Goal: Task Accomplishment & Management: Manage account settings

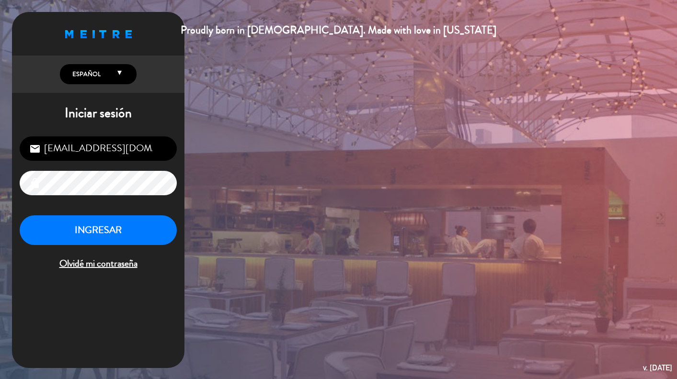
click at [82, 146] on input "[EMAIL_ADDRESS][DOMAIN_NAME]" at bounding box center [98, 149] width 157 height 24
drag, startPoint x: 57, startPoint y: 154, endPoint x: 38, endPoint y: 148, distance: 19.5
click at [38, 148] on div "[EMAIL_ADDRESS][DOMAIN_NAME] email" at bounding box center [98, 149] width 157 height 24
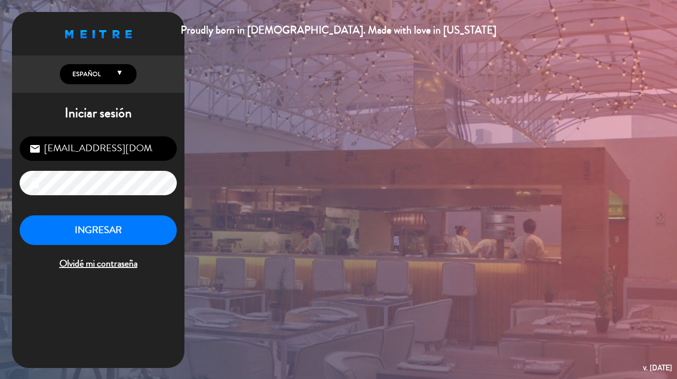
click at [45, 149] on input "[EMAIL_ADDRESS][DOMAIN_NAME]" at bounding box center [98, 149] width 157 height 24
drag, startPoint x: 45, startPoint y: 149, endPoint x: 69, endPoint y: 149, distance: 24.4
click at [69, 149] on input "[EMAIL_ADDRESS][DOMAIN_NAME]" at bounding box center [98, 149] width 157 height 24
click at [70, 152] on input "[EMAIL_ADDRESS][DOMAIN_NAME]" at bounding box center [98, 149] width 157 height 24
drag, startPoint x: 65, startPoint y: 150, endPoint x: 43, endPoint y: 148, distance: 21.7
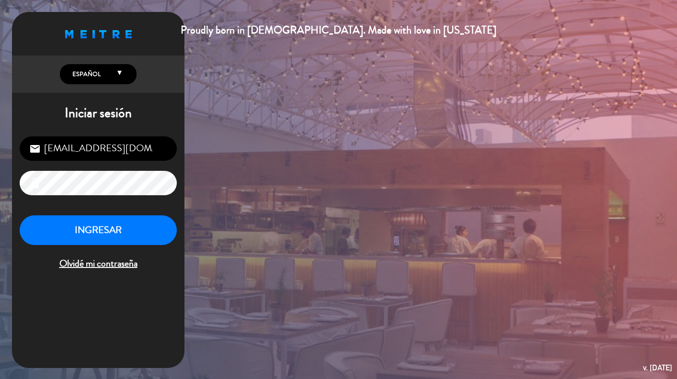
click at [43, 148] on input "[EMAIL_ADDRESS][DOMAIN_NAME]" at bounding box center [98, 149] width 157 height 24
drag, startPoint x: 114, startPoint y: 145, endPoint x: 185, endPoint y: 161, distance: 73.3
click at [185, 161] on div "Proudly born in [DEMOGRAPHIC_DATA]. Made with love in [US_STATE] English Españo…" at bounding box center [338, 189] width 677 height 379
type input "[EMAIL_ADDRESS][DOMAIN_NAME]"
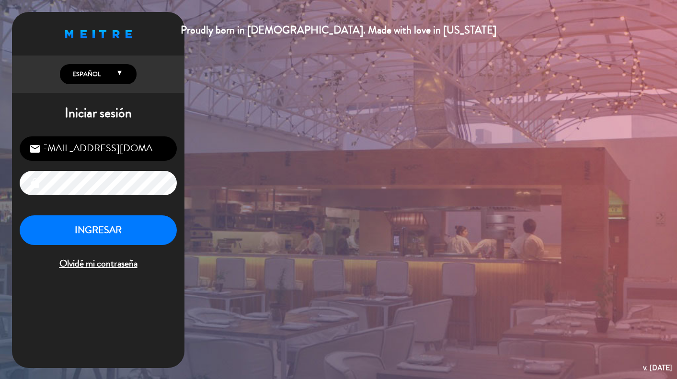
scroll to position [0, 0]
click at [89, 231] on button "INGRESAR" at bounding box center [98, 231] width 157 height 30
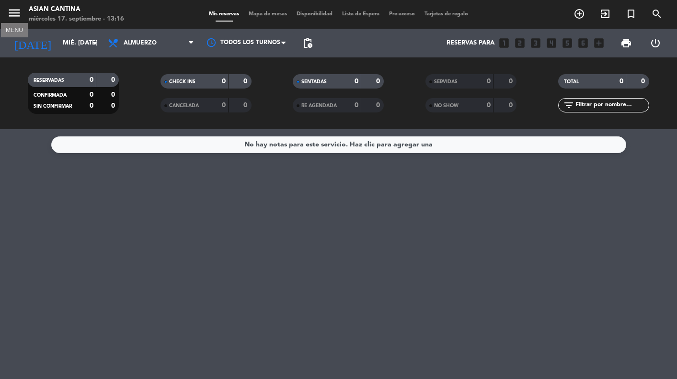
click at [17, 13] on icon "menu" at bounding box center [14, 13] width 14 height 14
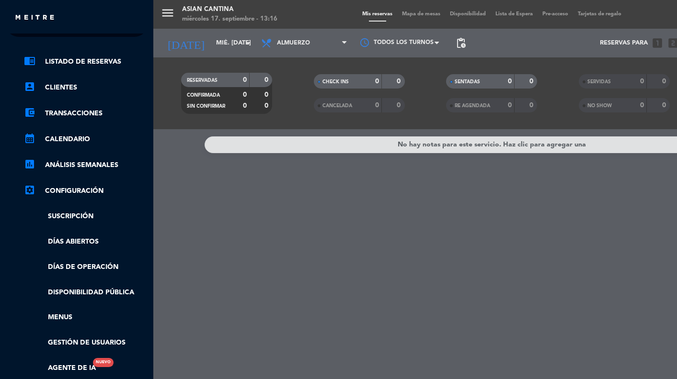
scroll to position [1, 0]
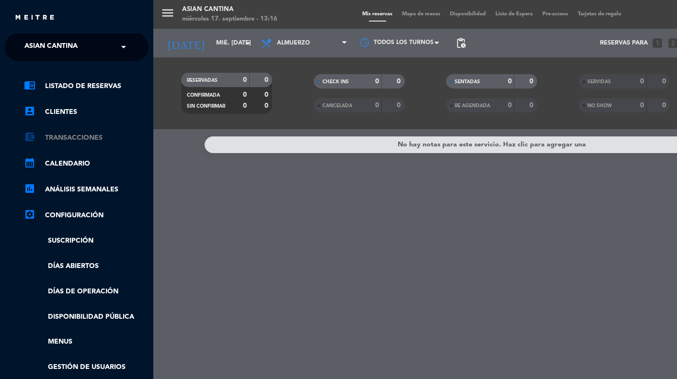
click at [80, 139] on link "account_balance_wallet Transacciones" at bounding box center [86, 137] width 125 height 11
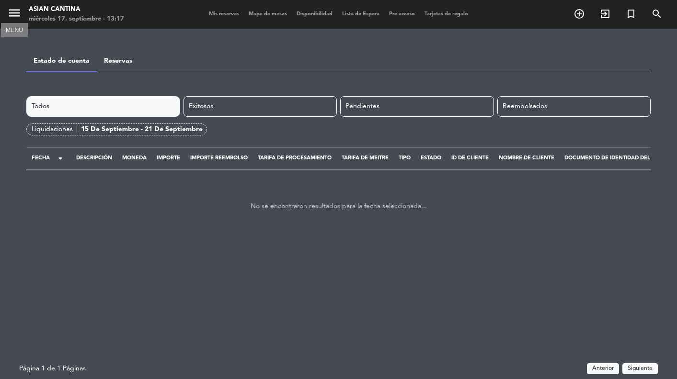
click at [18, 14] on icon "menu" at bounding box center [14, 13] width 14 height 14
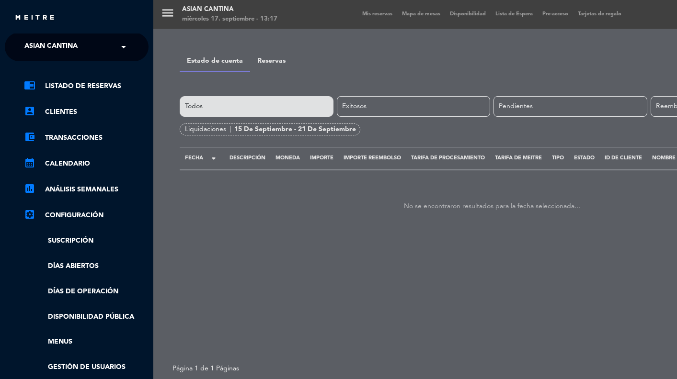
scroll to position [114, 0]
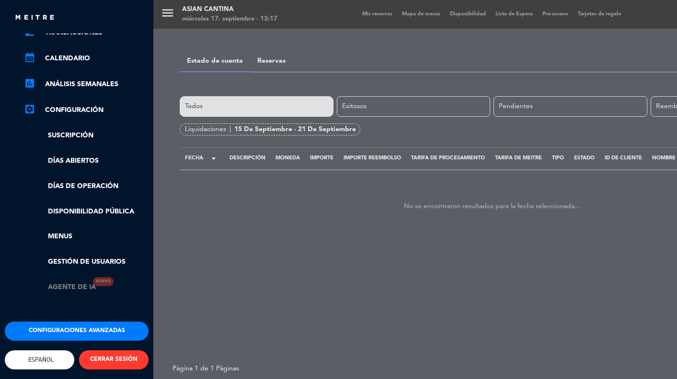
click at [80, 282] on link "Agente de IA Nuevo" at bounding box center [60, 287] width 72 height 11
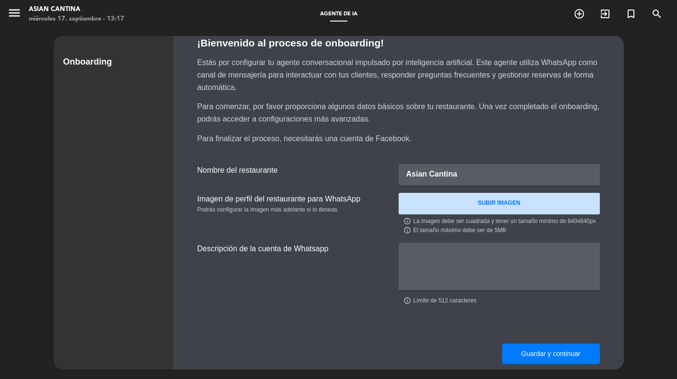
scroll to position [25, 0]
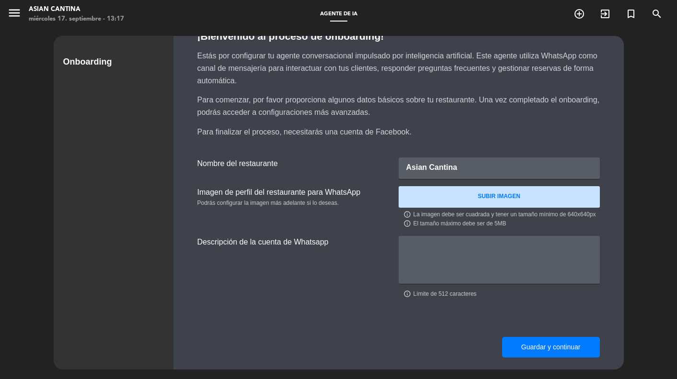
click at [19, 18] on icon "menu" at bounding box center [14, 13] width 14 height 14
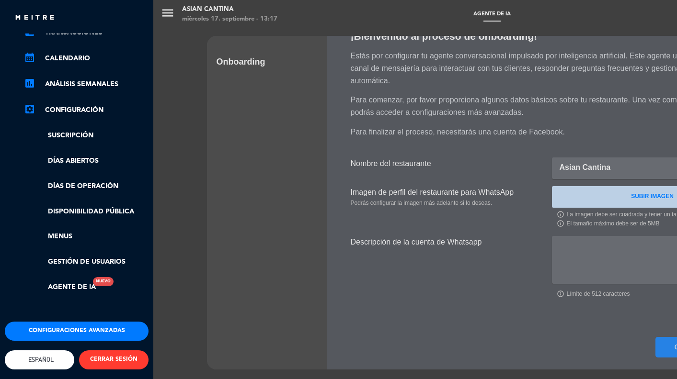
click at [70, 324] on button "Configuraciones avanzadas" at bounding box center [77, 331] width 144 height 19
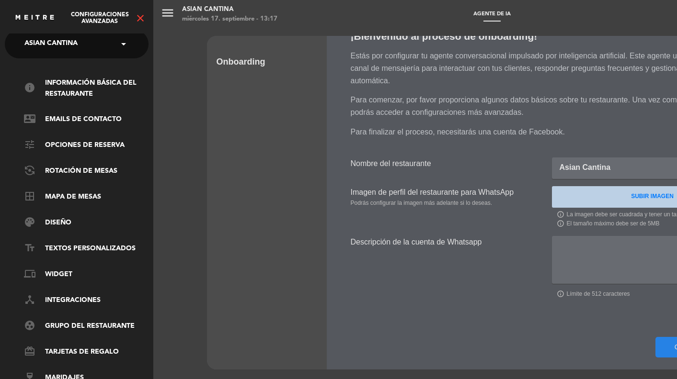
scroll to position [11, 0]
click at [141, 19] on icon "close" at bounding box center [140, 17] width 11 height 11
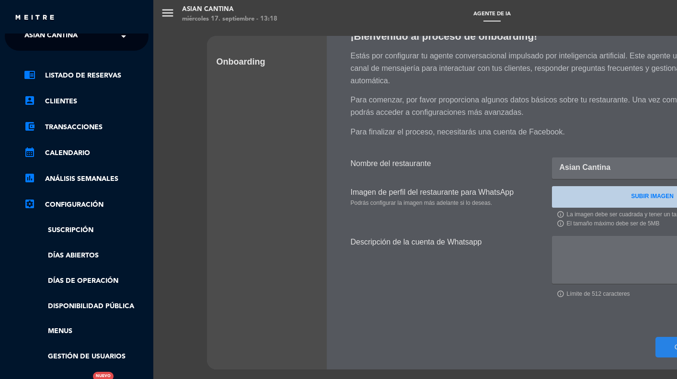
scroll to position [114, 0]
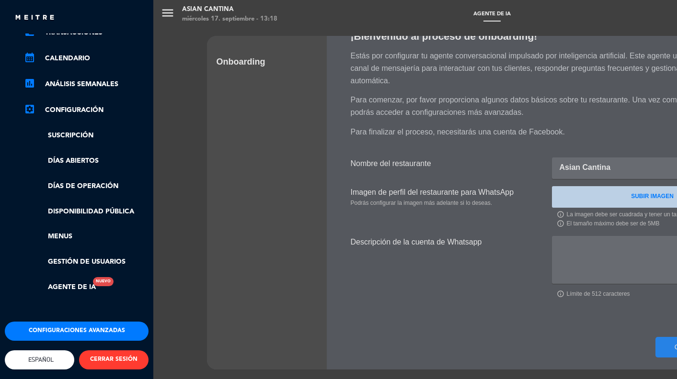
click at [81, 322] on button "Configuraciones avanzadas" at bounding box center [77, 331] width 144 height 19
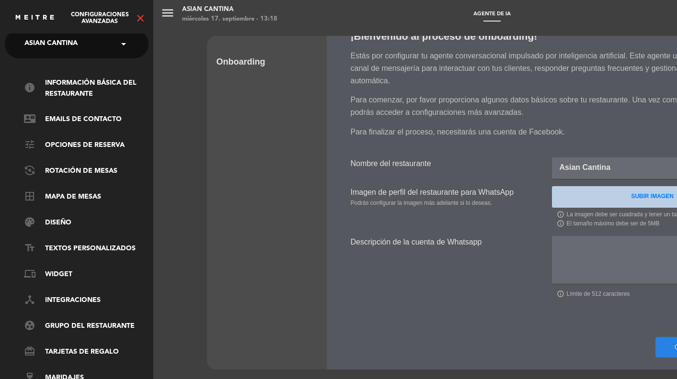
scroll to position [11, 0]
click at [66, 269] on link "phonelink Widget" at bounding box center [86, 274] width 125 height 11
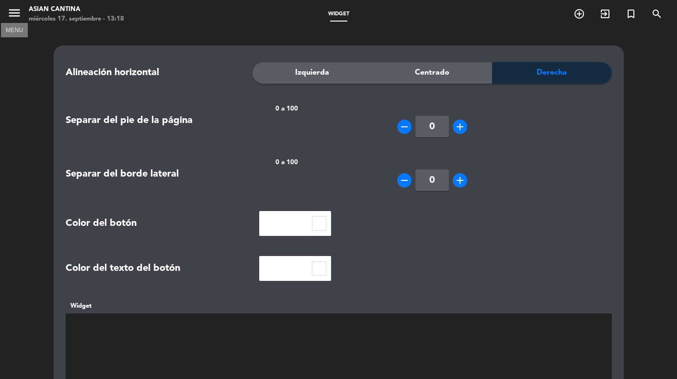
click at [17, 18] on icon "menu" at bounding box center [14, 13] width 14 height 14
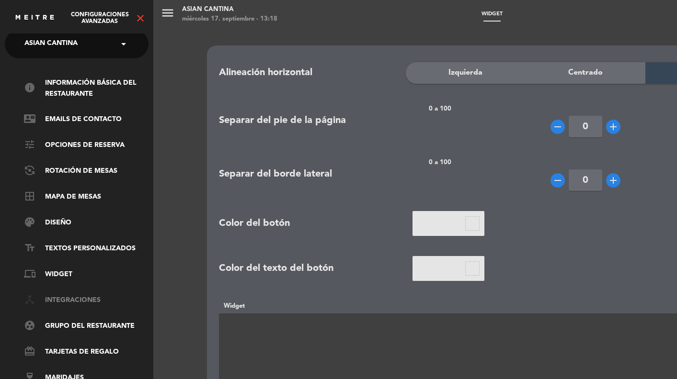
click at [101, 295] on link "device_hub Integraciones" at bounding box center [86, 300] width 125 height 11
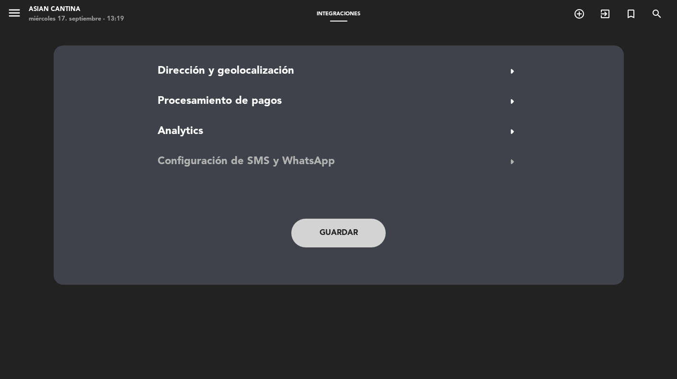
click at [231, 162] on span "Configuración de SMS y WhatsApp" at bounding box center [246, 161] width 177 height 17
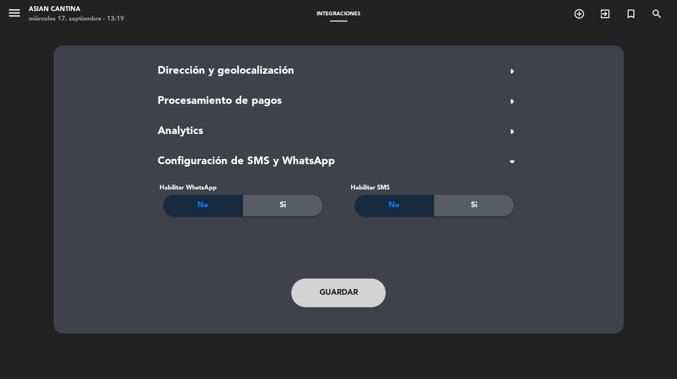
click at [270, 204] on div "Si" at bounding box center [283, 206] width 80 height 22
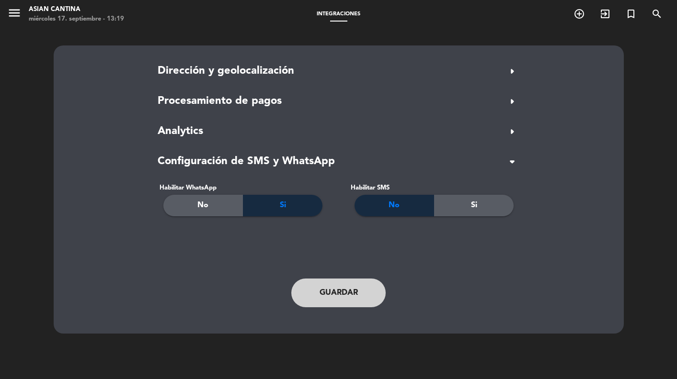
click at [206, 209] on span "No" at bounding box center [202, 205] width 11 height 12
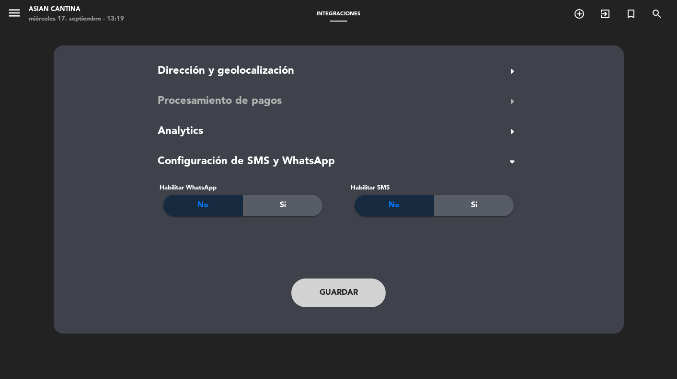
click at [511, 101] on span "arrow_right" at bounding box center [512, 101] width 15 height 15
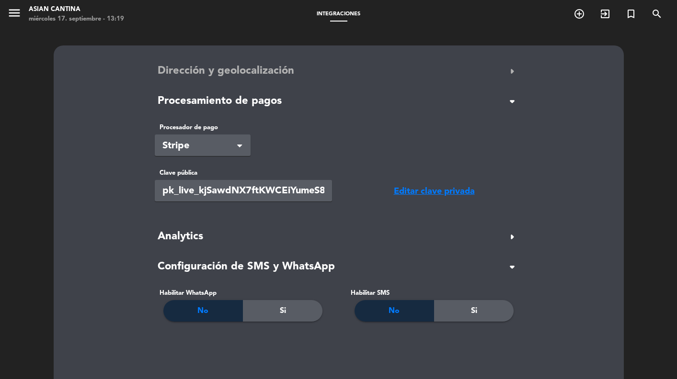
click at [513, 75] on span "arrow_right" at bounding box center [512, 71] width 15 height 15
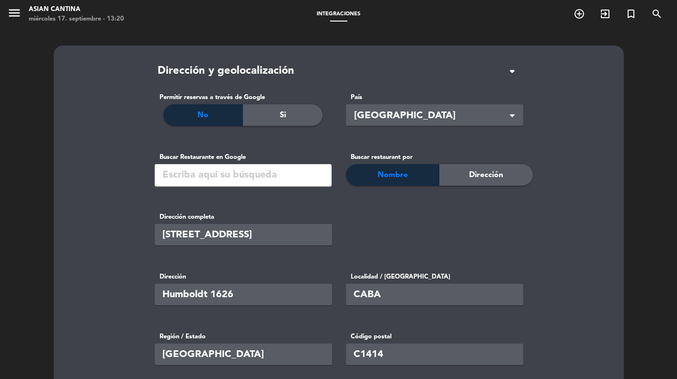
click at [305, 111] on div "Si" at bounding box center [283, 115] width 80 height 22
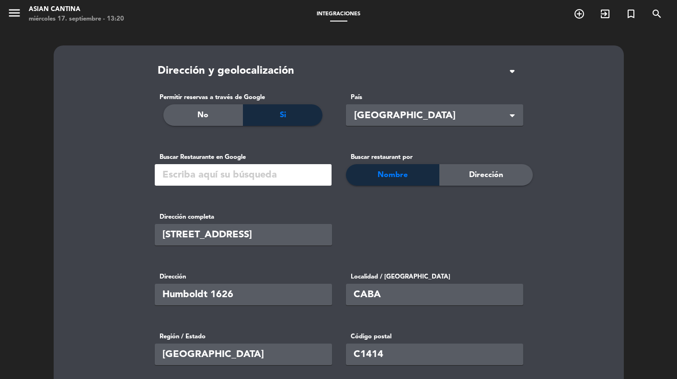
click at [235, 176] on input "text" at bounding box center [243, 175] width 177 height 22
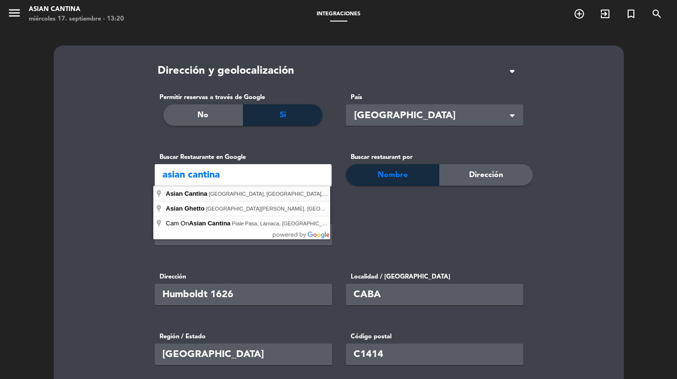
type input "Asian Cantina, [GEOGRAPHIC_DATA], [GEOGRAPHIC_DATA], [GEOGRAPHIC_DATA]"
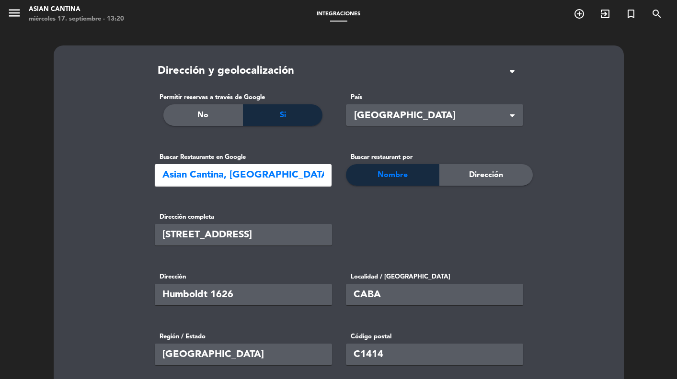
type input "Humboldt 1626, C1414 Cdad. Autónoma de [GEOGRAPHIC_DATA], [GEOGRAPHIC_DATA]"
type input "Cdad. Autónoma de [GEOGRAPHIC_DATA]"
type input "[GEOGRAPHIC_DATA]"
type input "-34.585323"
click at [276, 119] on div "Si" at bounding box center [283, 115] width 80 height 22
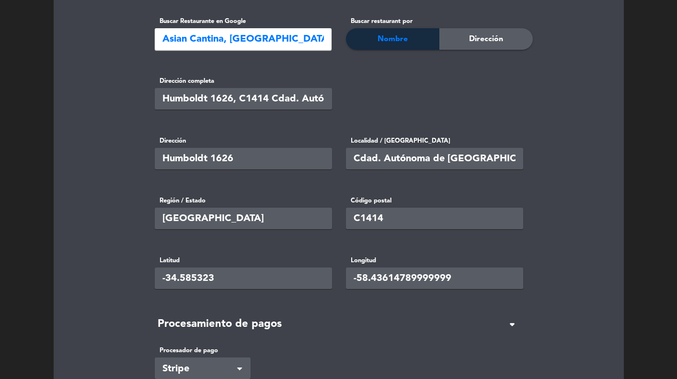
scroll to position [429, 0]
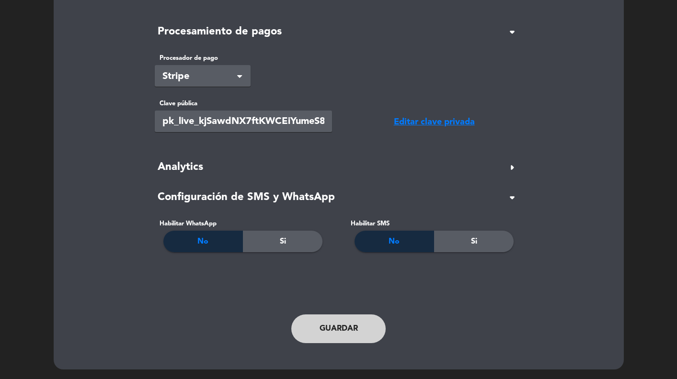
click at [319, 321] on button "Guardar" at bounding box center [338, 329] width 95 height 29
type input "-58.4361479"
type input "pk_live_z9dmN8yPQ16xIEX1lfx6K29J007kfFj3pg"
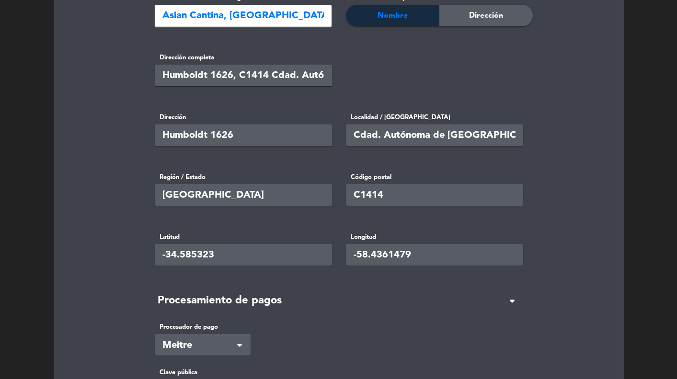
scroll to position [0, 0]
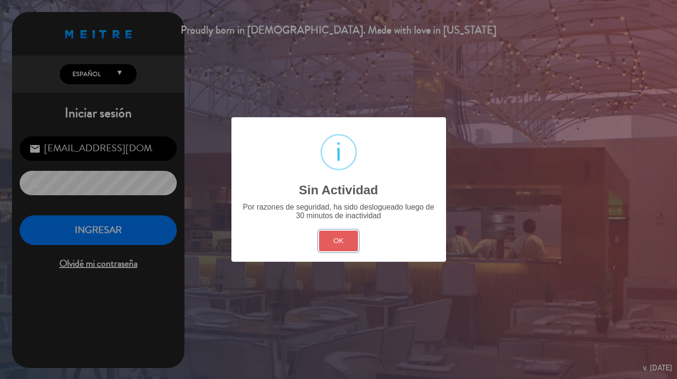
click at [333, 242] on button "OK" at bounding box center [338, 241] width 39 height 21
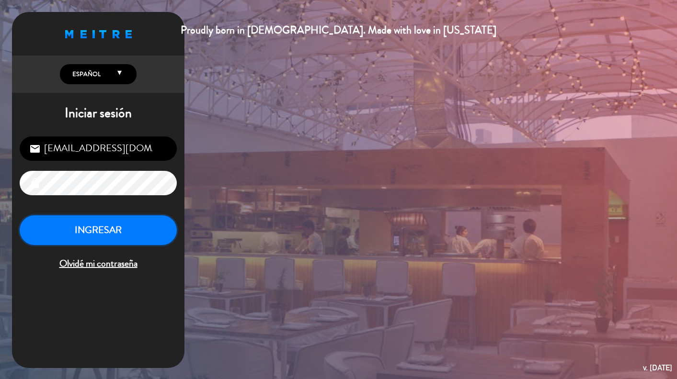
click at [137, 236] on button "INGRESAR" at bounding box center [98, 231] width 157 height 30
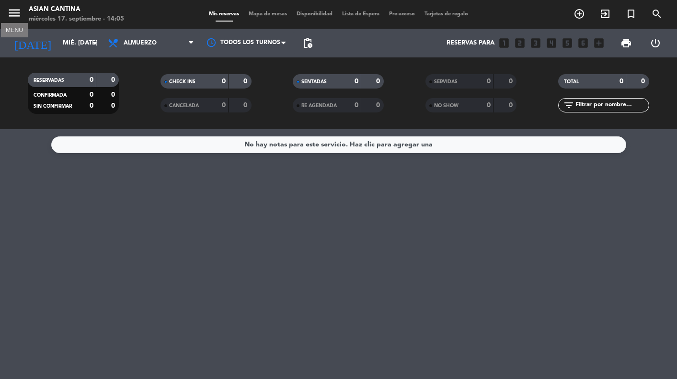
click at [7, 11] on icon "menu" at bounding box center [14, 13] width 14 height 14
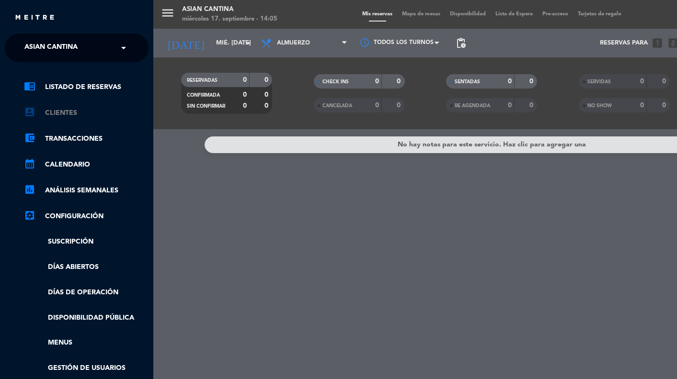
click at [74, 112] on link "account_box Clientes" at bounding box center [86, 112] width 125 height 11
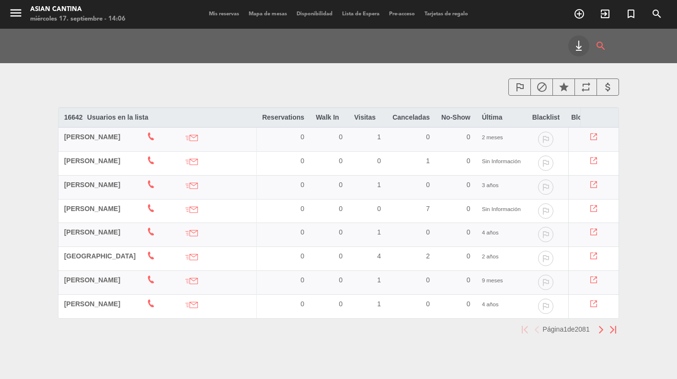
click at [562, 91] on icon "star" at bounding box center [563, 86] width 11 height 11
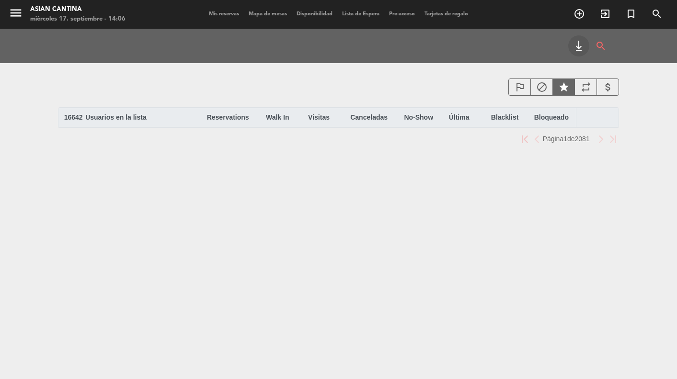
click at [543, 89] on icon "block" at bounding box center [541, 86] width 11 height 11
click at [519, 89] on icon "outlined_flag" at bounding box center [519, 86] width 11 height 11
click at [562, 91] on icon "star" at bounding box center [563, 86] width 11 height 11
click at [519, 92] on icon "outlined_flag" at bounding box center [519, 86] width 11 height 11
click at [566, 92] on icon "star" at bounding box center [563, 86] width 11 height 11
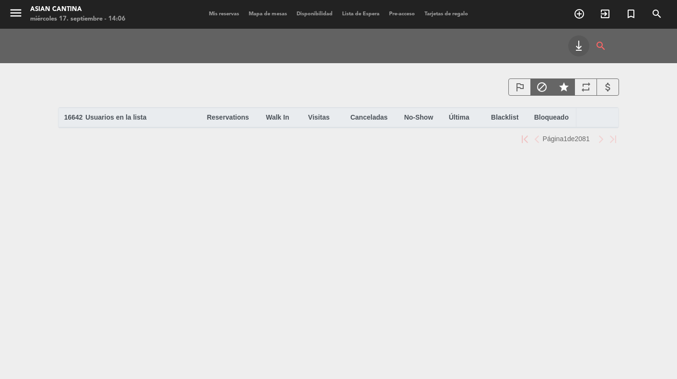
click at [590, 84] on icon "repeat" at bounding box center [585, 86] width 11 height 11
click at [564, 85] on icon "star" at bounding box center [563, 86] width 11 height 11
click at [536, 86] on icon "block" at bounding box center [541, 86] width 11 height 11
click at [587, 89] on icon "repeat" at bounding box center [585, 86] width 11 height 11
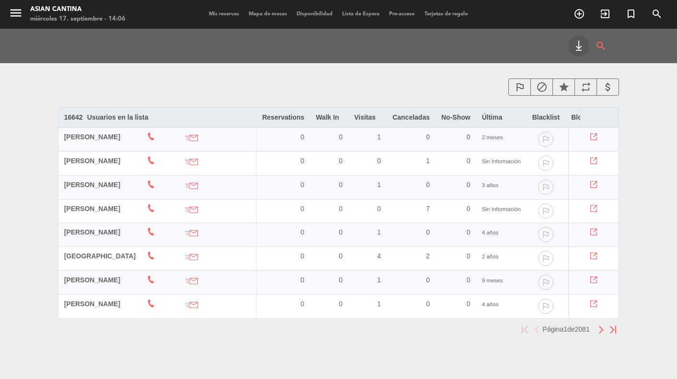
click at [587, 89] on icon "repeat" at bounding box center [585, 86] width 11 height 11
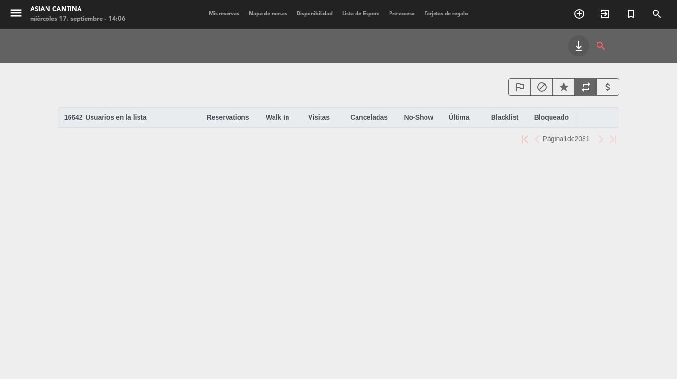
click at [585, 86] on icon "repeat" at bounding box center [585, 86] width 11 height 11
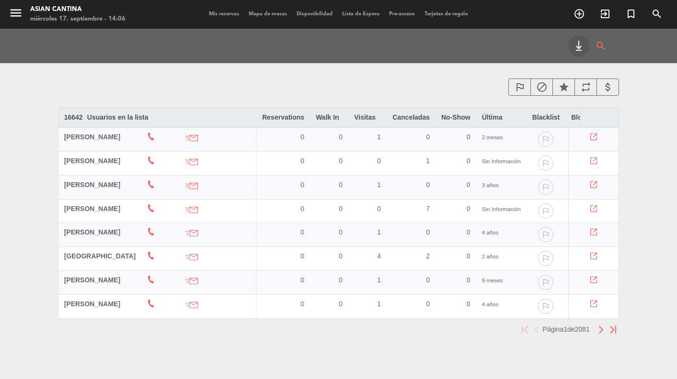
click at [576, 45] on icon "keyboard_tab" at bounding box center [578, 45] width 11 height 11
click at [599, 334] on img "button" at bounding box center [601, 330] width 6 height 8
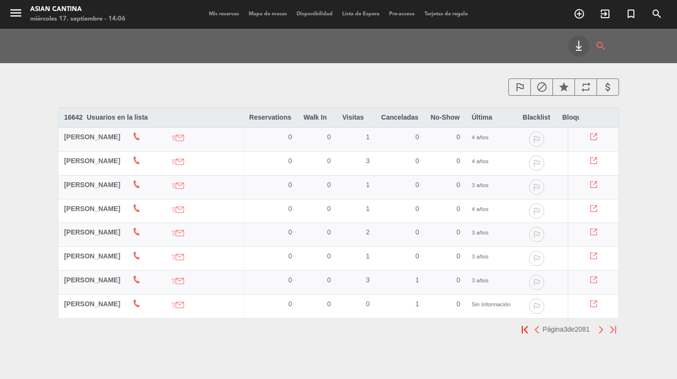
click at [599, 334] on img "button" at bounding box center [601, 330] width 6 height 8
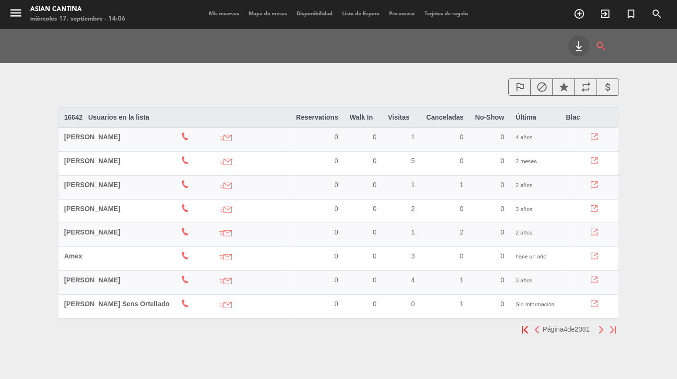
click at [599, 334] on img "button" at bounding box center [601, 330] width 6 height 8
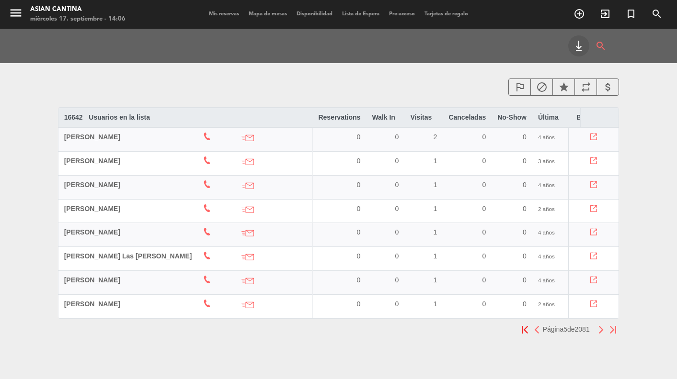
click at [599, 334] on img "button" at bounding box center [601, 330] width 6 height 8
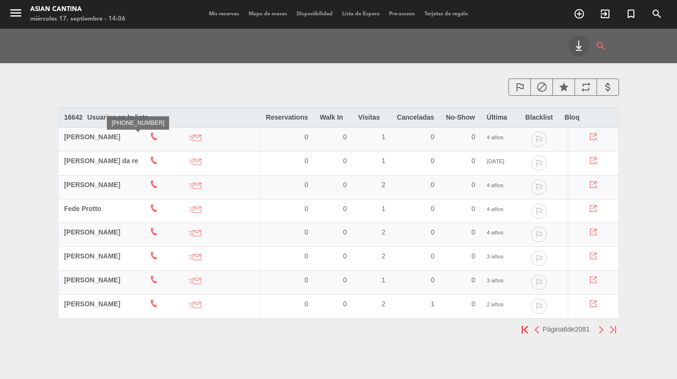
click at [150, 135] on icon at bounding box center [154, 137] width 8 height 8
click at [598, 334] on img "button" at bounding box center [601, 330] width 6 height 8
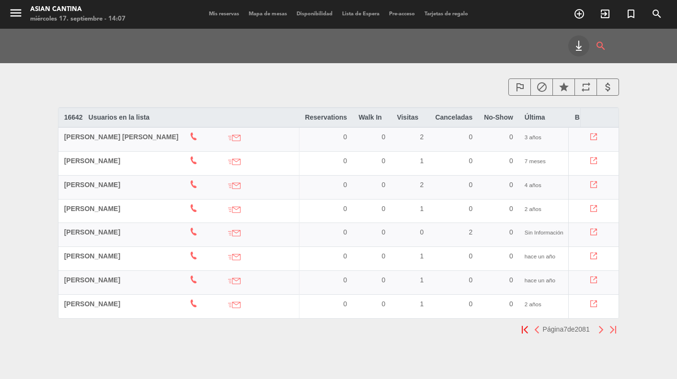
click at [598, 334] on img "button" at bounding box center [601, 330] width 6 height 8
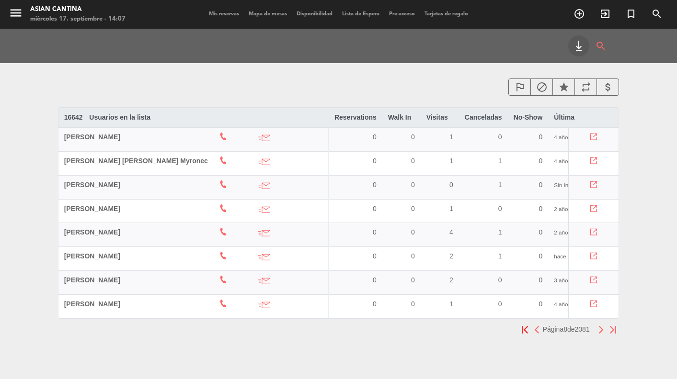
click at [598, 334] on img "button" at bounding box center [601, 330] width 6 height 8
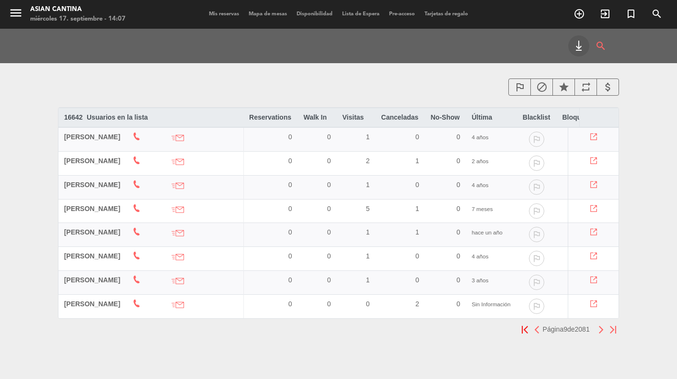
click at [598, 334] on img "button" at bounding box center [601, 330] width 6 height 8
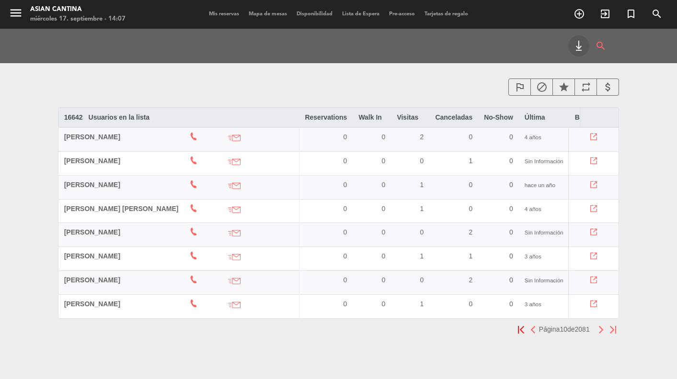
click at [598, 334] on img "button" at bounding box center [601, 330] width 6 height 8
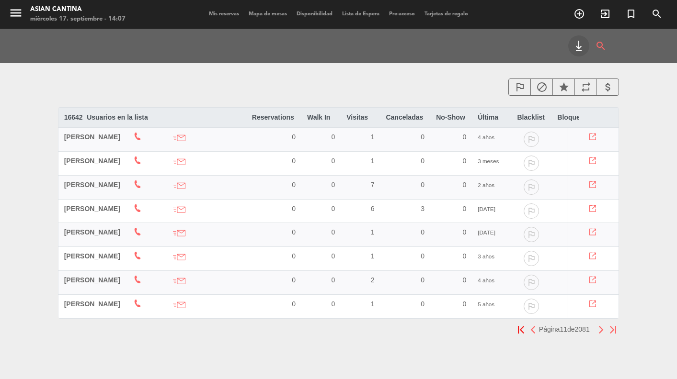
click at [598, 334] on img "button" at bounding box center [601, 330] width 6 height 8
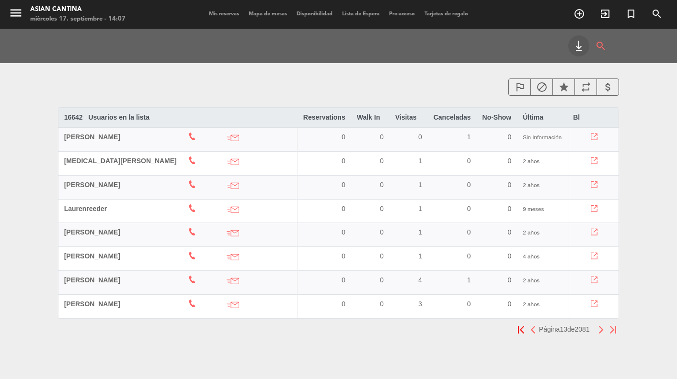
click at [598, 334] on img "button" at bounding box center [601, 330] width 6 height 8
click at [527, 336] on button "button" at bounding box center [533, 330] width 12 height 12
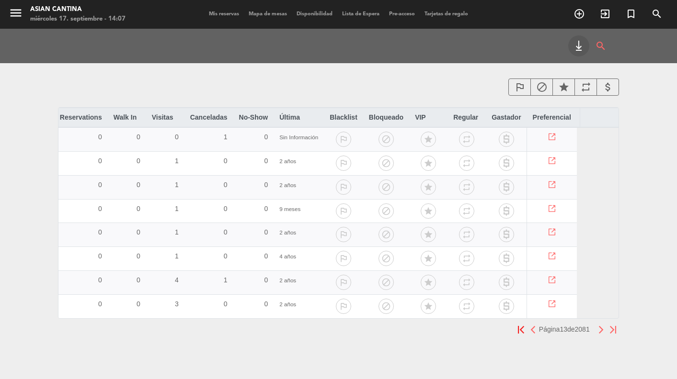
scroll to position [0, 255]
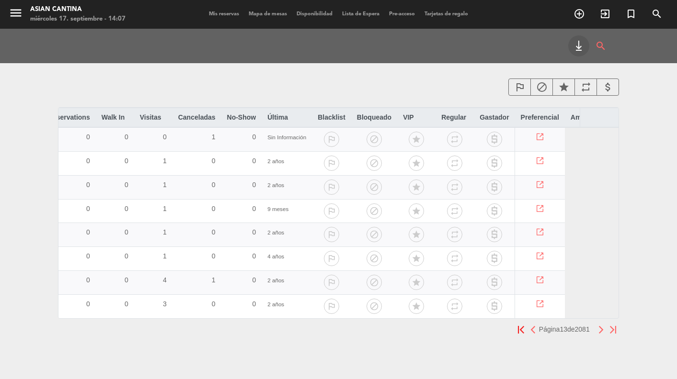
click at [447, 281] on icon "repeat" at bounding box center [454, 282] width 15 height 15
click at [537, 139] on icon at bounding box center [540, 137] width 7 height 7
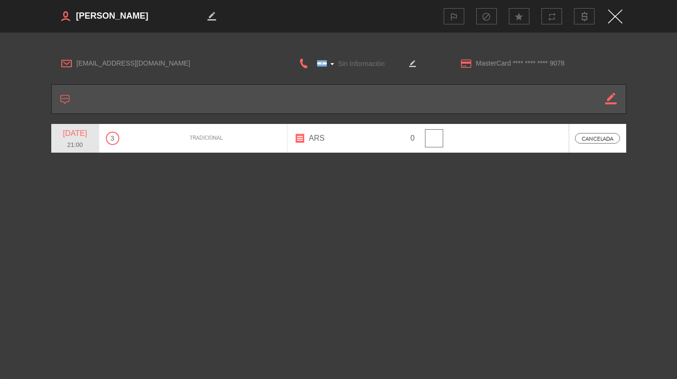
type input "[PHONE_NUMBER]"
type input "[EMAIL_ADDRESS][DOMAIN_NAME]"
click at [617, 15] on img "Close" at bounding box center [615, 17] width 14 height 14
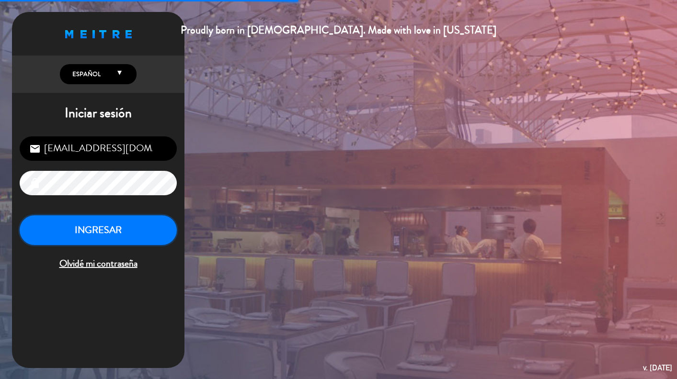
click at [139, 236] on button "INGRESAR" at bounding box center [98, 231] width 157 height 30
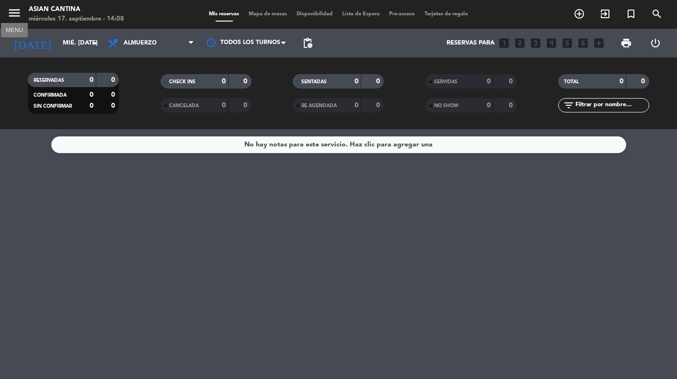
click at [16, 11] on icon "menu" at bounding box center [14, 13] width 14 height 14
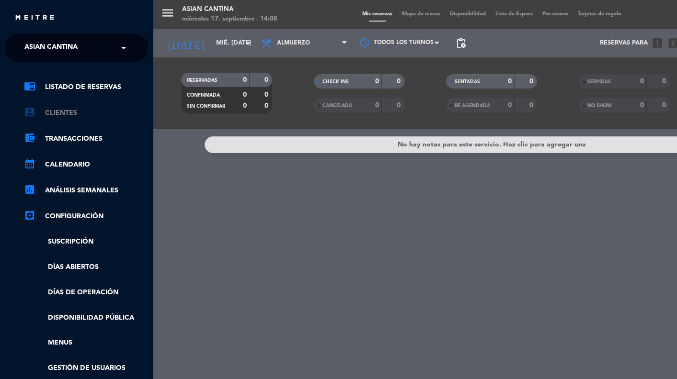
click at [80, 117] on link "account_box Clientes" at bounding box center [86, 112] width 125 height 11
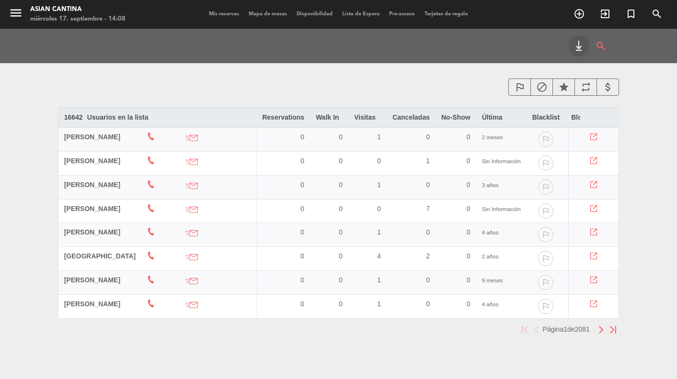
click at [591, 256] on icon at bounding box center [593, 256] width 7 height 7
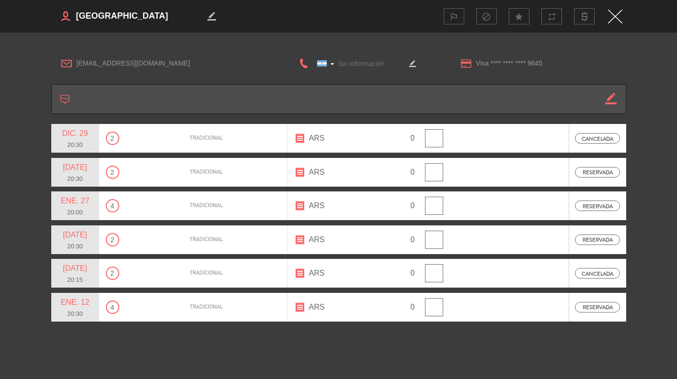
type input "[PHONE_NUMBER]"
click at [616, 13] on img "Close" at bounding box center [615, 17] width 14 height 14
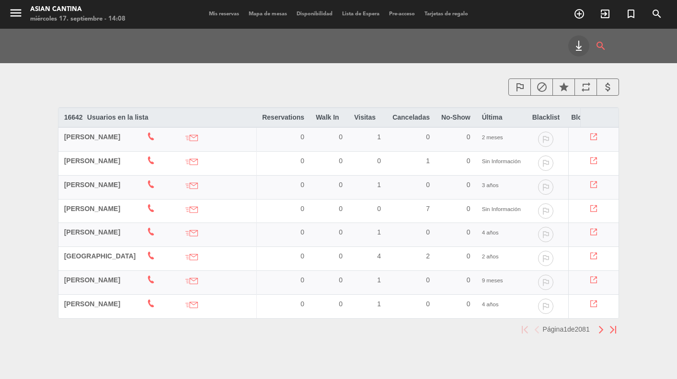
click at [596, 234] on td at bounding box center [594, 235] width 50 height 24
click at [591, 230] on icon at bounding box center [593, 232] width 7 height 7
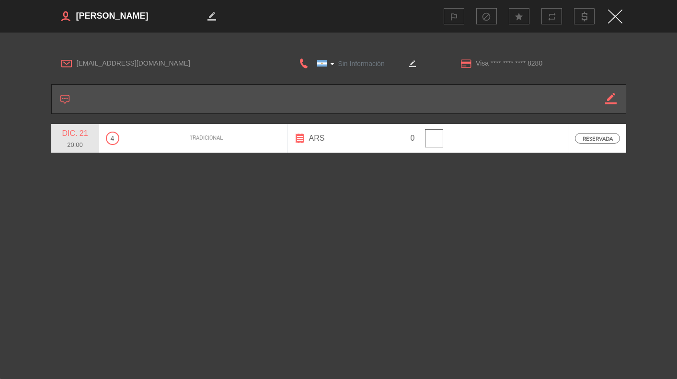
type input "1122441770"
click at [326, 63] on div at bounding box center [322, 63] width 10 height 6
click at [331, 64] on div at bounding box center [331, 64] width 0 height 0
click at [619, 15] on img "Close" at bounding box center [615, 17] width 14 height 14
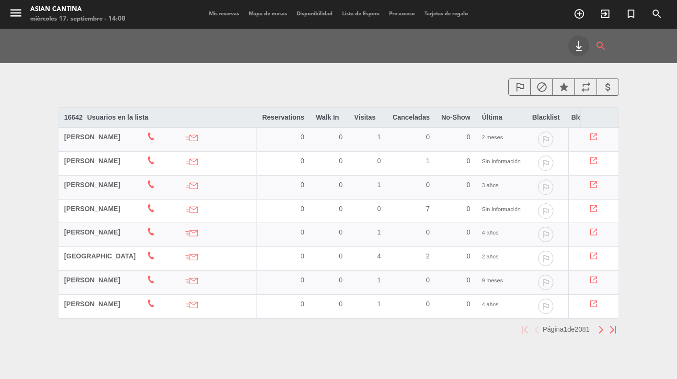
click at [352, 116] on th "Visitas arrow_drop_down arrow_drop_up" at bounding box center [367, 117] width 38 height 19
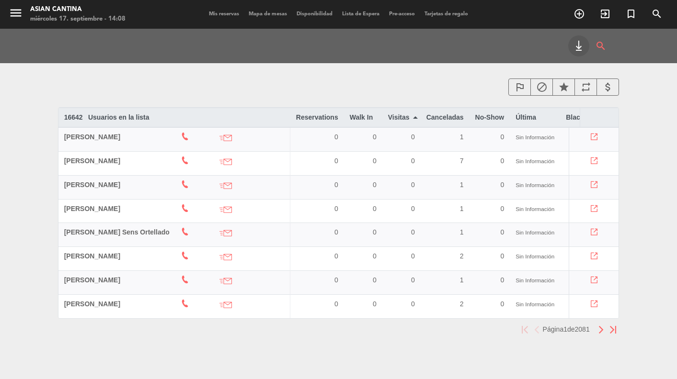
click at [403, 117] on th "Visitas arrow_drop_down arrow_drop_up" at bounding box center [401, 117] width 38 height 19
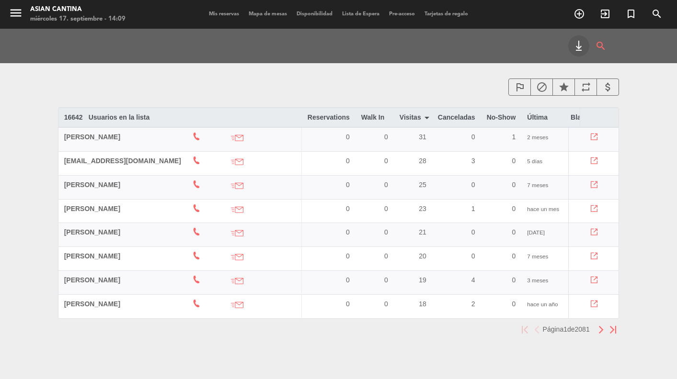
click at [109, 136] on span "[PERSON_NAME]" at bounding box center [92, 137] width 56 height 8
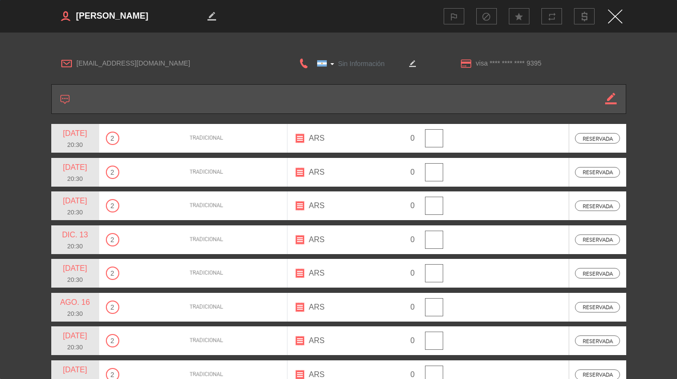
type input "[PHONE_NUMBER]"
click at [618, 13] on img "Close" at bounding box center [615, 17] width 14 height 14
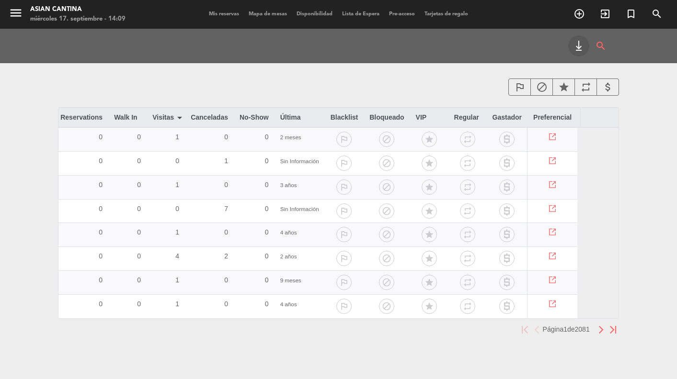
scroll to position [0, 202]
click at [426, 140] on icon "star" at bounding box center [428, 139] width 15 height 15
click at [460, 140] on icon "repeat" at bounding box center [466, 139] width 15 height 15
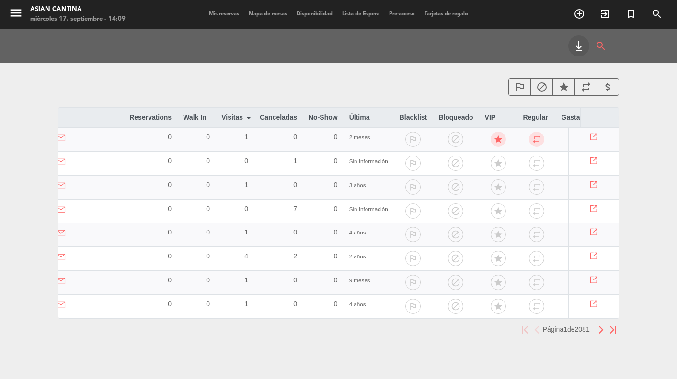
scroll to position [0, 260]
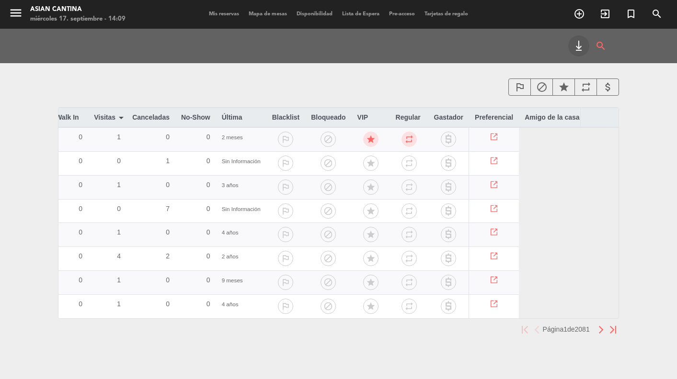
click at [404, 139] on icon "repeat" at bounding box center [408, 139] width 15 height 15
click at [364, 139] on icon "star" at bounding box center [370, 139] width 15 height 15
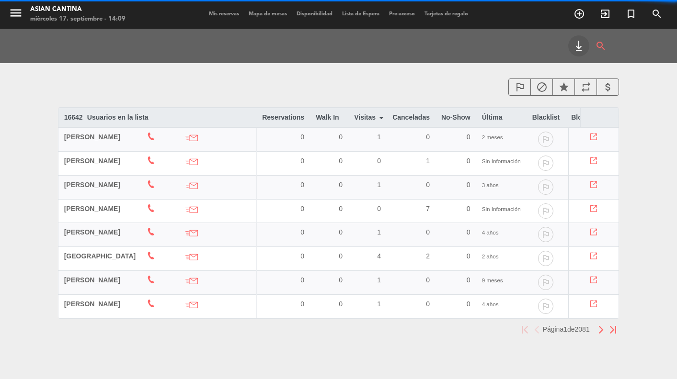
click at [359, 118] on th "Visitas arrow_drop_down arrow_drop_up" at bounding box center [367, 117] width 38 height 19
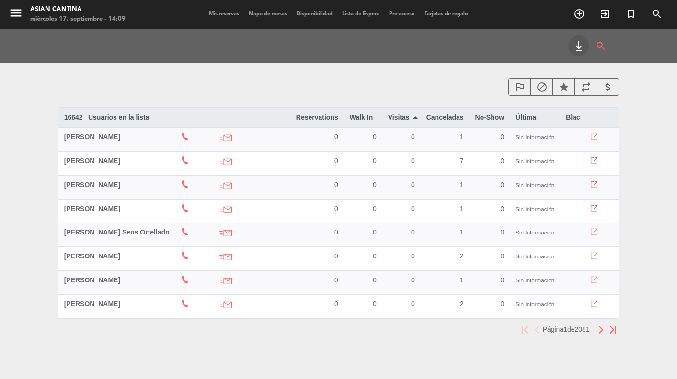
click at [398, 118] on th "Visitas arrow_drop_down arrow_drop_up" at bounding box center [401, 117] width 38 height 19
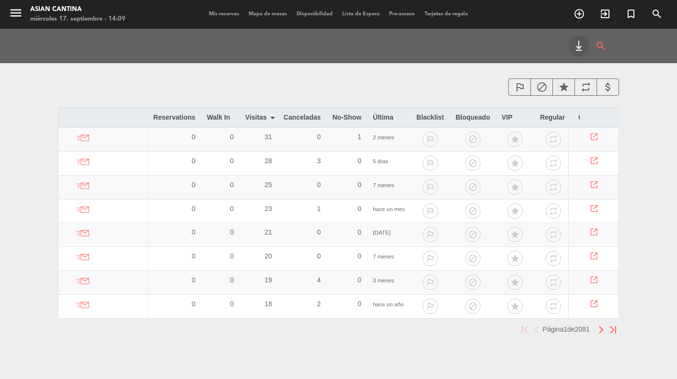
scroll to position [0, 275]
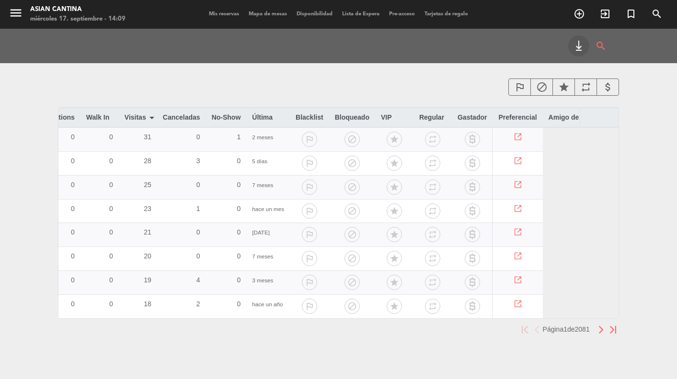
click at [387, 138] on icon "star" at bounding box center [394, 139] width 15 height 15
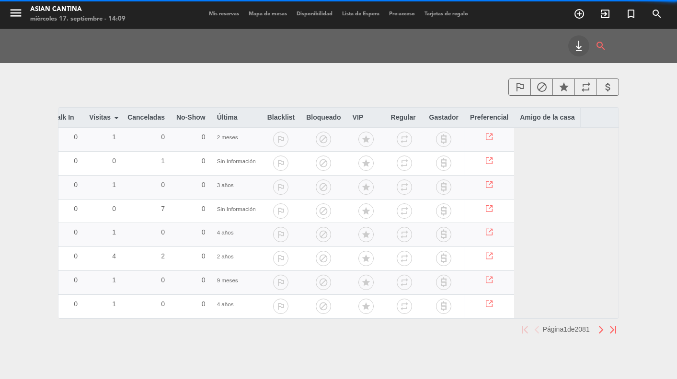
scroll to position [0, 260]
click at [403, 141] on icon "repeat" at bounding box center [408, 139] width 15 height 15
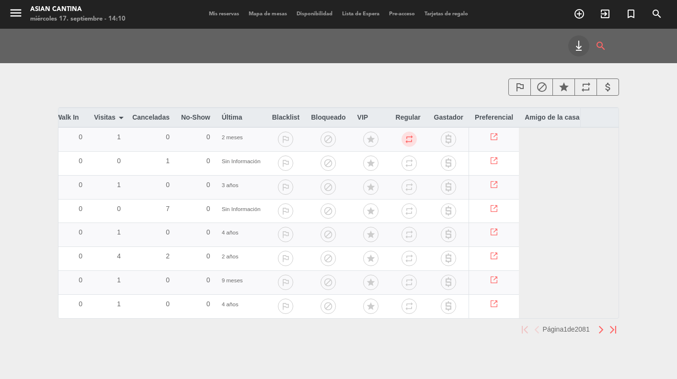
click at [403, 138] on icon "repeat" at bounding box center [408, 139] width 15 height 15
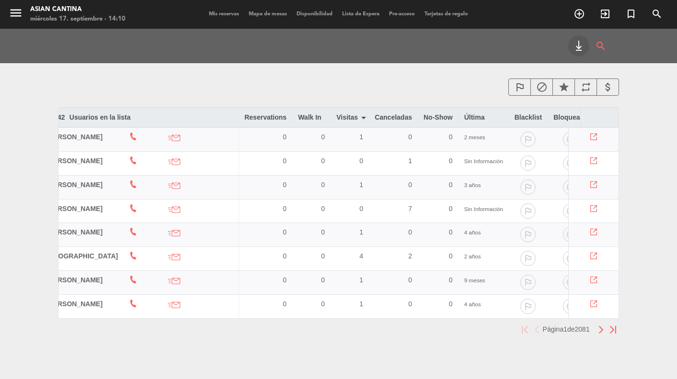
scroll to position [0, 21]
click at [339, 115] on th "Visitas arrow_drop_down arrow_drop_up" at bounding box center [346, 117] width 38 height 19
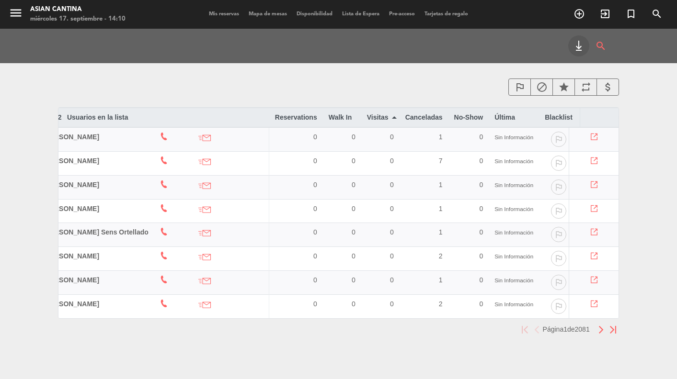
click at [375, 115] on th "Visitas arrow_drop_down arrow_drop_up" at bounding box center [380, 117] width 38 height 19
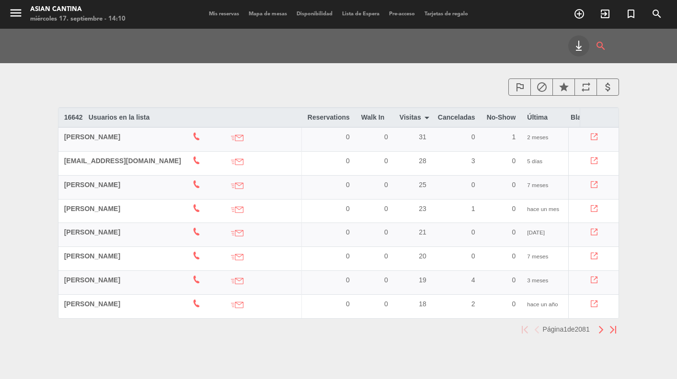
scroll to position [10, 0]
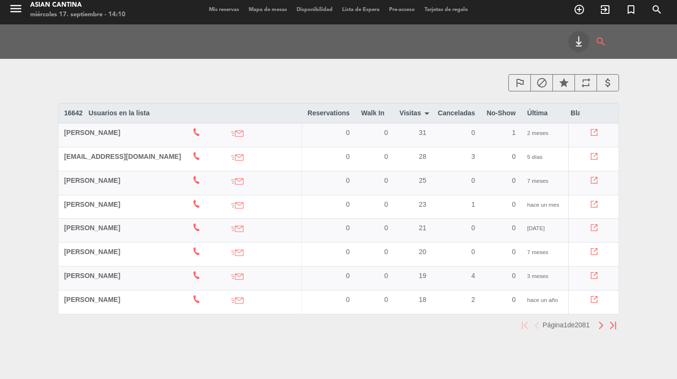
click at [598, 327] on img "button" at bounding box center [601, 326] width 6 height 8
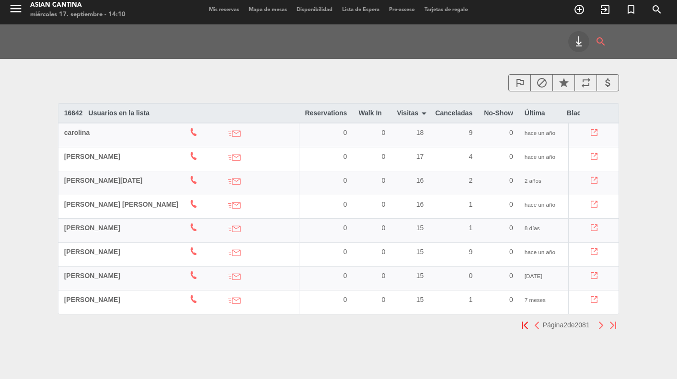
click at [598, 327] on img "button" at bounding box center [601, 326] width 6 height 8
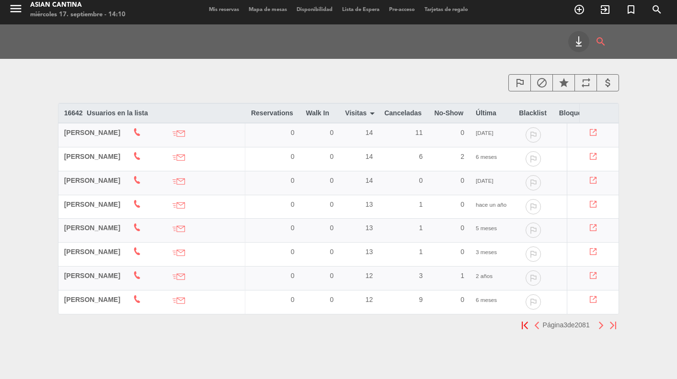
click at [598, 327] on img "button" at bounding box center [601, 326] width 6 height 8
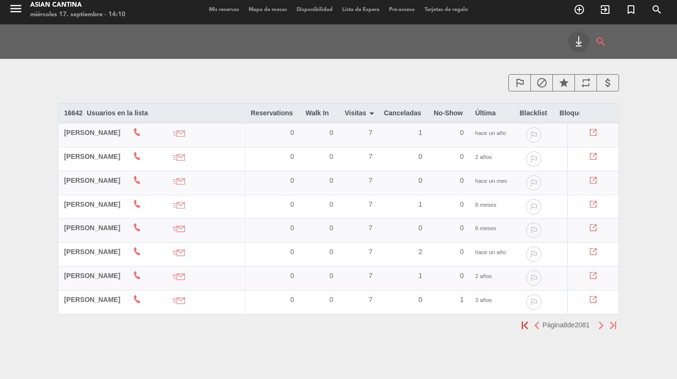
click at [598, 327] on img "button" at bounding box center [601, 326] width 6 height 8
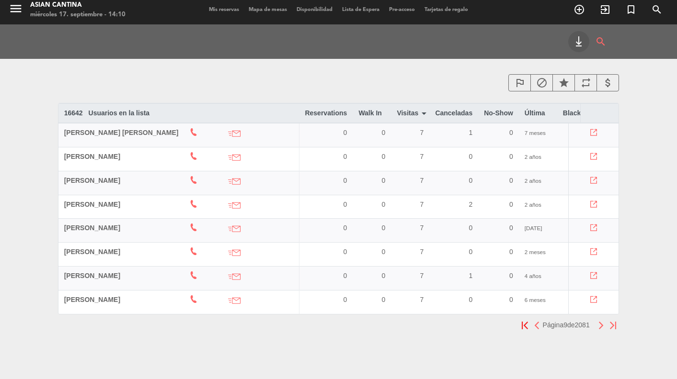
click at [598, 327] on img "button" at bounding box center [601, 326] width 6 height 8
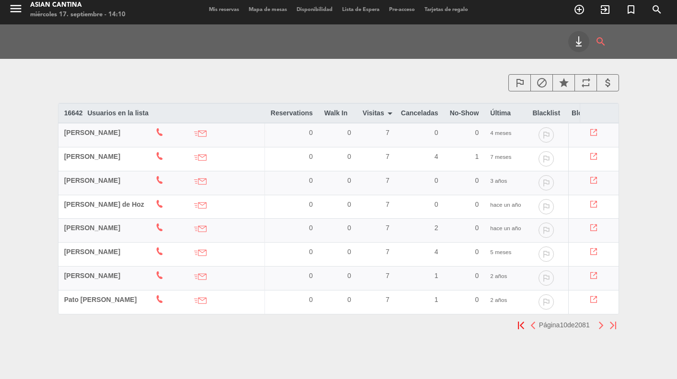
click at [598, 327] on img "button" at bounding box center [601, 326] width 6 height 8
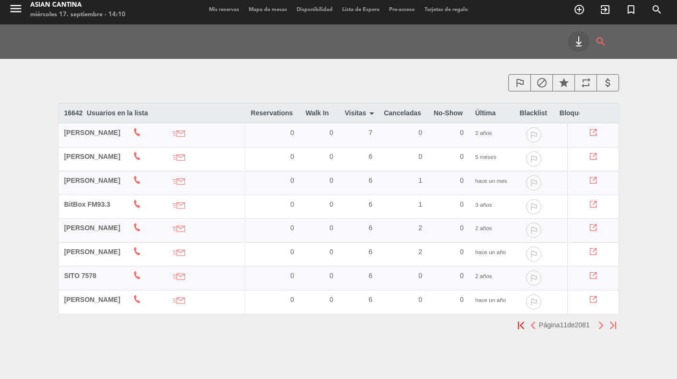
click at [599, 328] on img "button" at bounding box center [601, 326] width 6 height 8
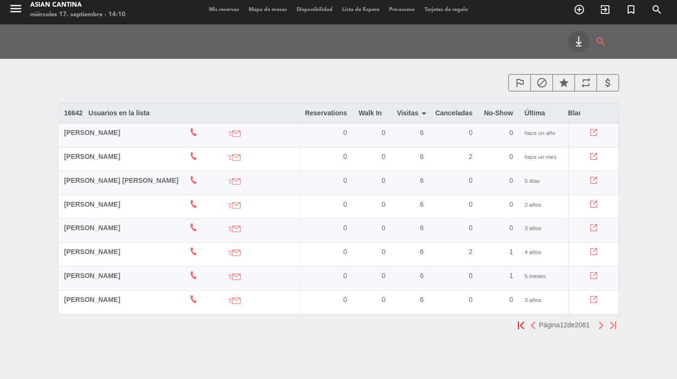
click at [599, 328] on img "button" at bounding box center [601, 326] width 6 height 8
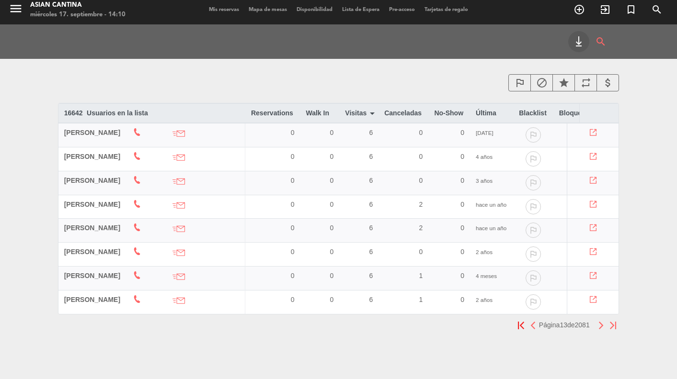
click at [599, 329] on img "button" at bounding box center [601, 326] width 6 height 8
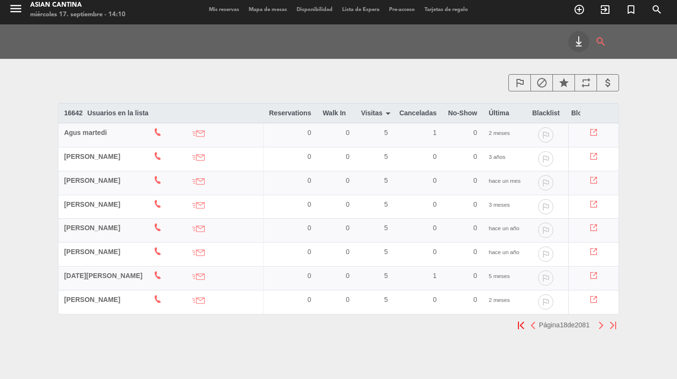
click at [599, 329] on img "button" at bounding box center [601, 326] width 6 height 8
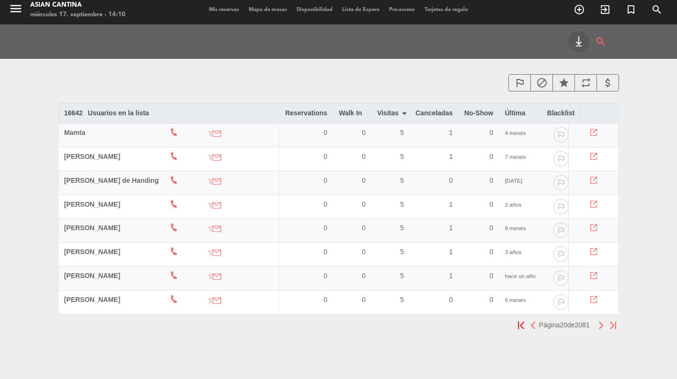
click at [599, 329] on img "button" at bounding box center [601, 326] width 6 height 8
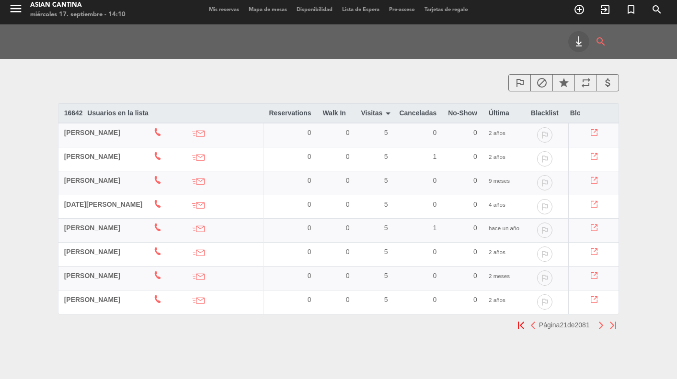
click at [599, 329] on img "button" at bounding box center [601, 326] width 6 height 8
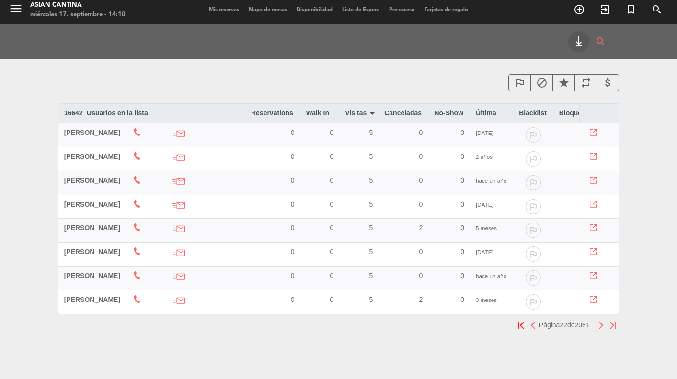
click at [599, 329] on img "button" at bounding box center [601, 326] width 6 height 8
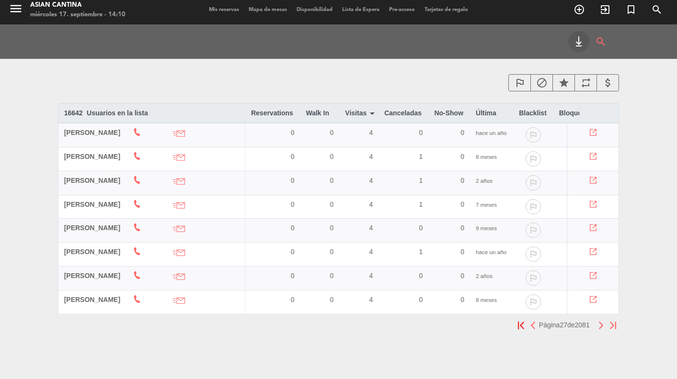
click at [599, 329] on img "button" at bounding box center [601, 326] width 6 height 8
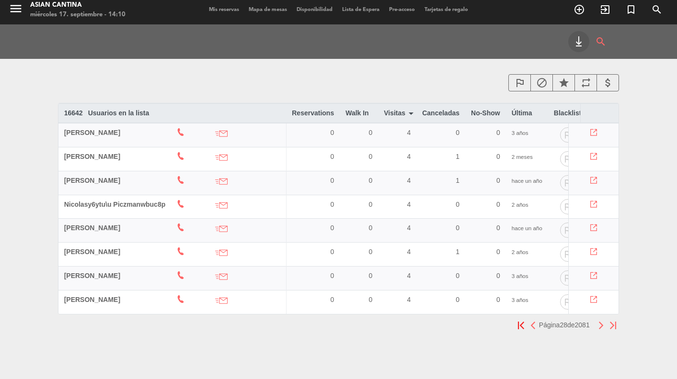
click at [599, 329] on img "button" at bounding box center [601, 326] width 6 height 8
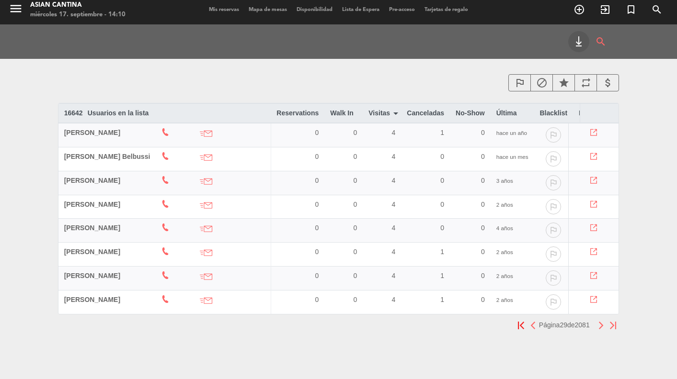
click at [599, 329] on img "button" at bounding box center [601, 326] width 6 height 8
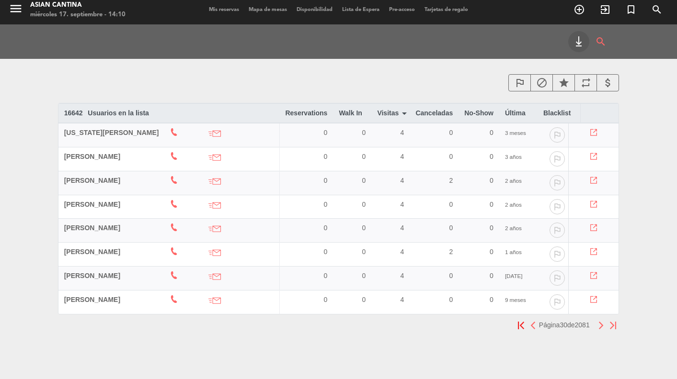
click at [599, 329] on img "button" at bounding box center [601, 326] width 6 height 8
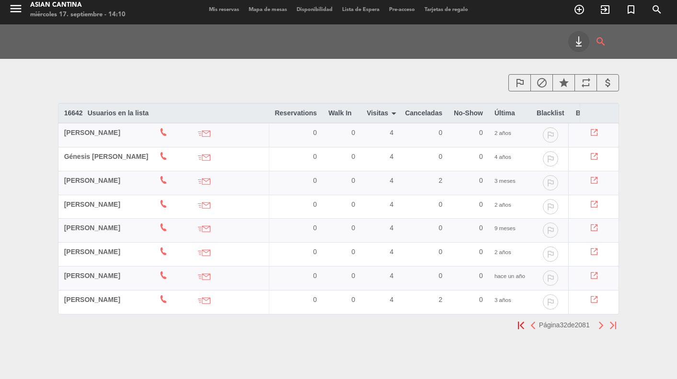
click at [599, 329] on img "button" at bounding box center [601, 326] width 6 height 8
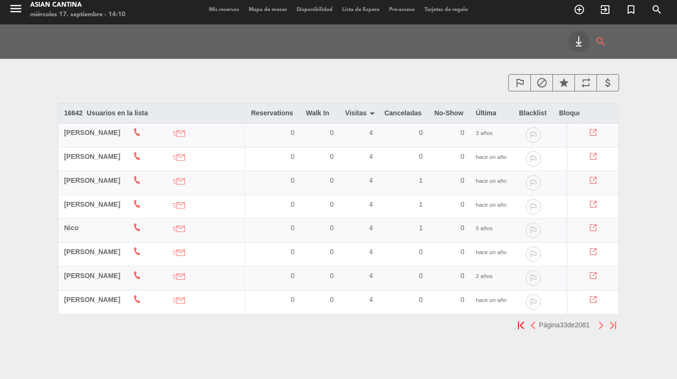
click at [448, 114] on th "No-Show arrow_drop_down arrow_drop_up" at bounding box center [449, 113] width 42 height 19
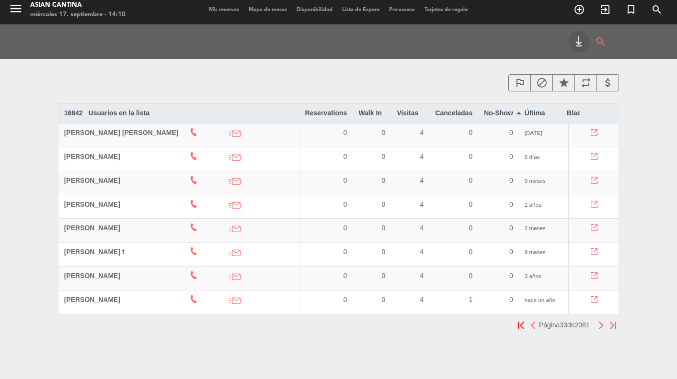
click at [478, 109] on th "No-Show arrow_drop_down arrow_drop_up" at bounding box center [498, 113] width 41 height 19
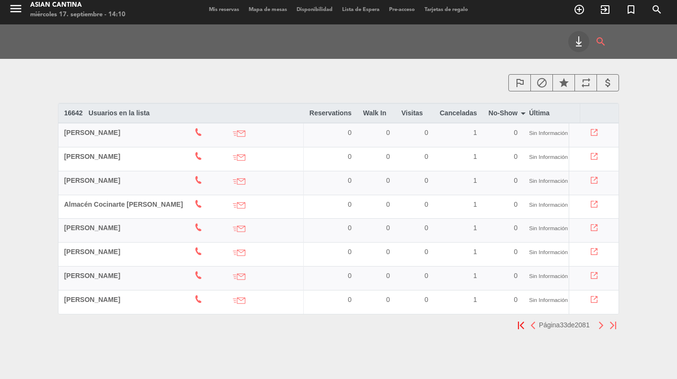
scroll to position [9, 0]
click at [487, 109] on th "No-Show arrow_drop_down arrow_drop_up" at bounding box center [503, 113] width 41 height 19
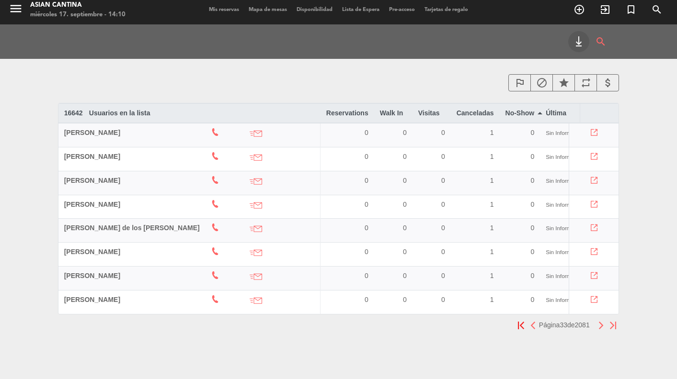
click at [500, 107] on th "No-Show arrow_drop_down arrow_drop_up" at bounding box center [520, 113] width 41 height 19
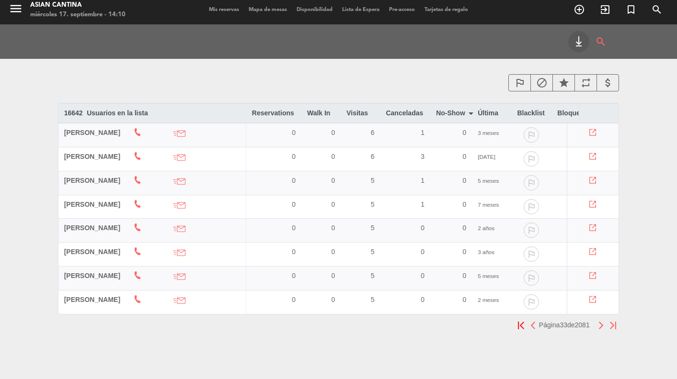
scroll to position [0, 0]
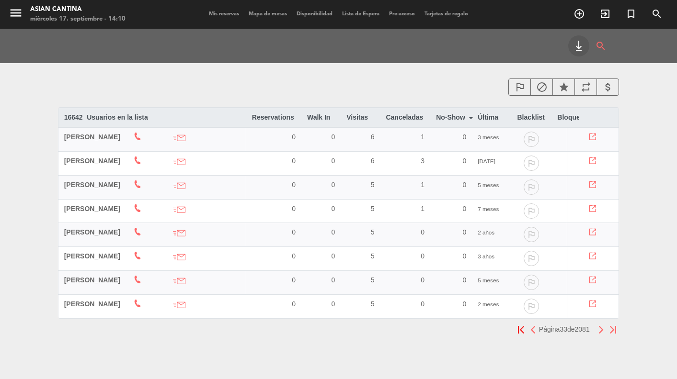
click at [430, 119] on th "Canceladas arrow_drop_down arrow_drop_up" at bounding box center [405, 117] width 50 height 19
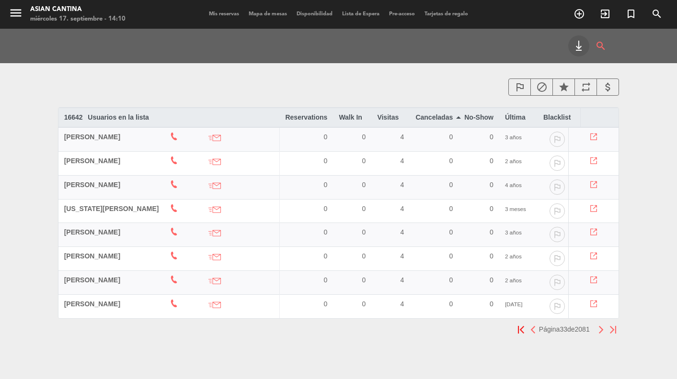
click at [412, 121] on th "Canceladas arrow_drop_down arrow_drop_up" at bounding box center [434, 117] width 49 height 19
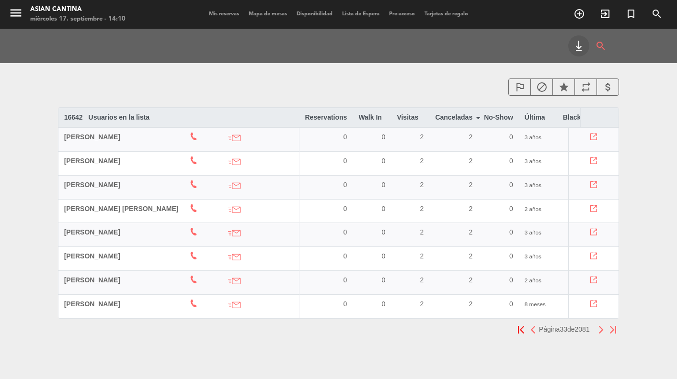
click at [478, 119] on th "No-Show arrow_drop_down arrow_drop_up" at bounding box center [498, 117] width 41 height 19
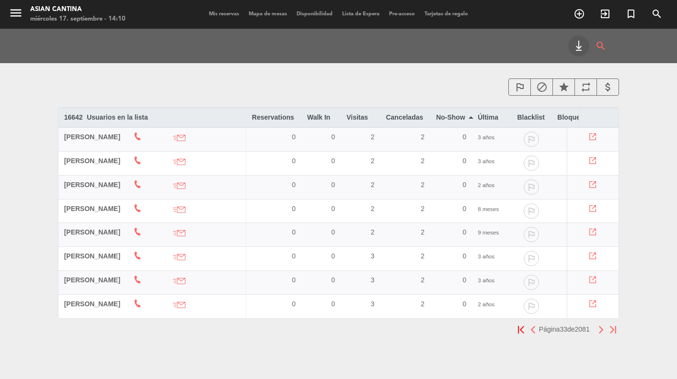
click at [456, 119] on th "No-Show arrow_drop_down arrow_drop_up" at bounding box center [451, 117] width 42 height 19
click at [456, 119] on th "No-Show arrow_drop_down arrow_drop_up" at bounding box center [449, 117] width 42 height 19
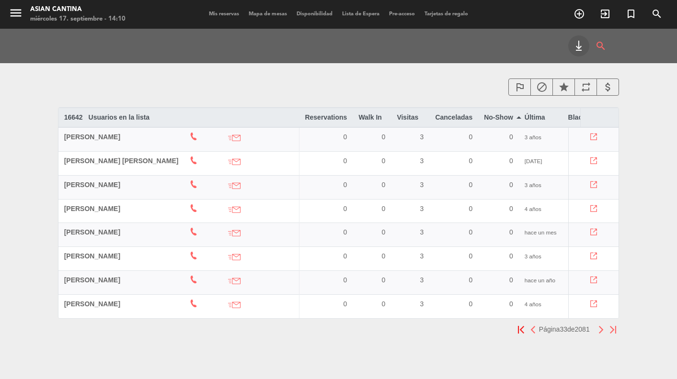
click at [456, 119] on th "Canceladas arrow_drop_down arrow_drop_up" at bounding box center [453, 117] width 49 height 19
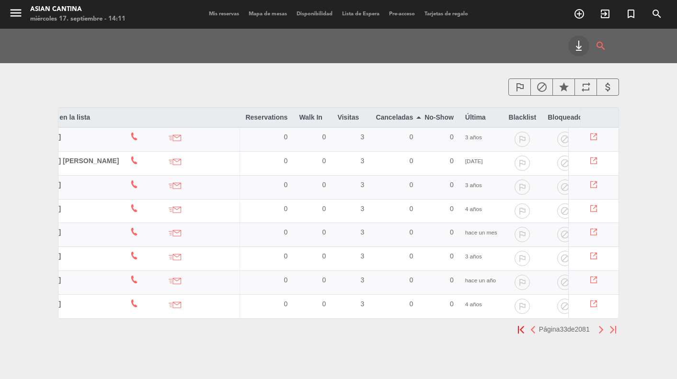
scroll to position [0, 28]
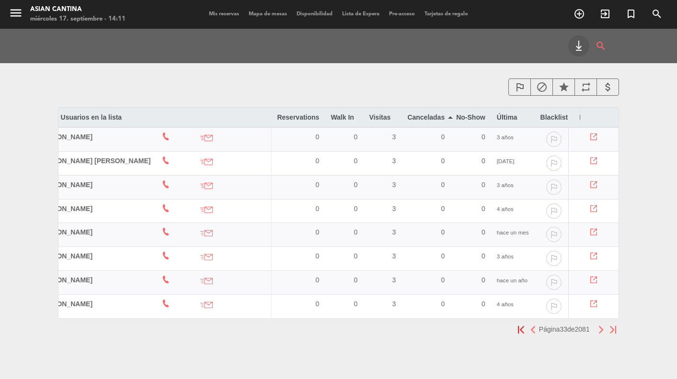
click at [518, 333] on img "button" at bounding box center [521, 330] width 6 height 8
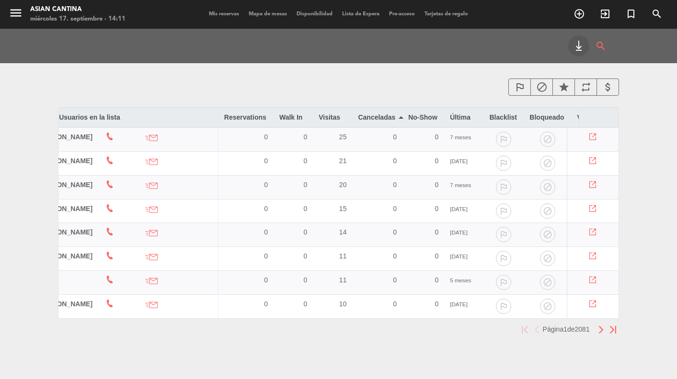
click at [368, 115] on th "Canceladas arrow_drop_down arrow_drop_up" at bounding box center [377, 117] width 50 height 19
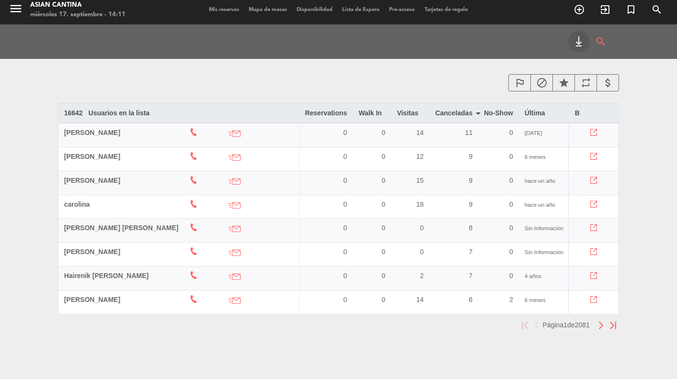
scroll to position [0, 0]
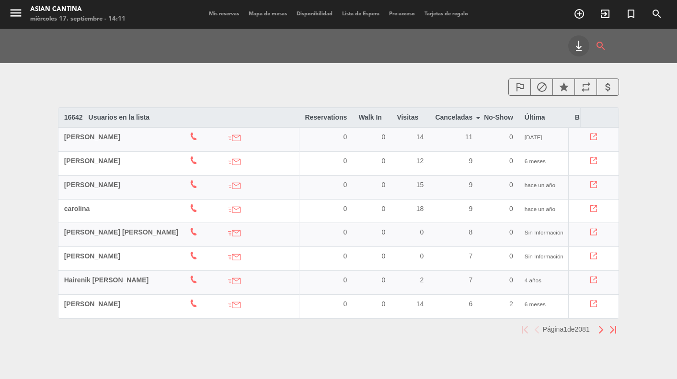
click at [263, 15] on span "Mapa de mesas" at bounding box center [268, 13] width 48 height 5
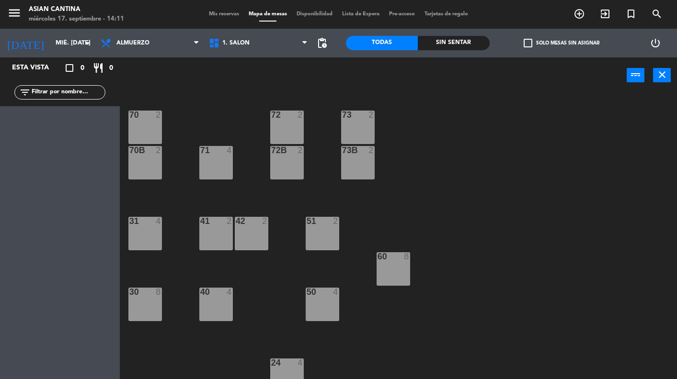
click at [317, 13] on span "Disponibilidad" at bounding box center [315, 13] width 46 height 5
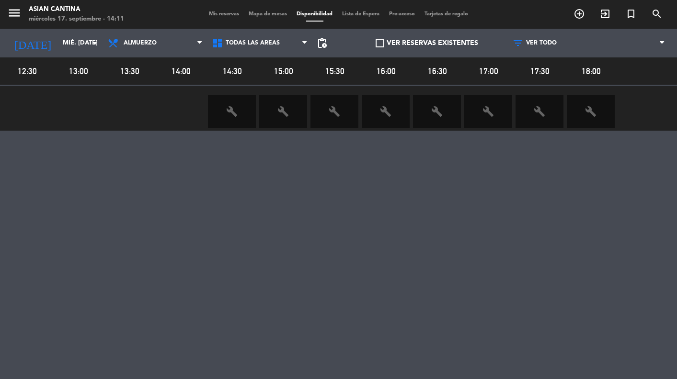
click at [369, 20] on div "menu Asian Cantina miércoles 17. septiembre - 14:11 Mis reservas Mapa de mesas …" at bounding box center [338, 14] width 677 height 29
click at [371, 16] on span "Lista de Espera" at bounding box center [360, 13] width 47 height 5
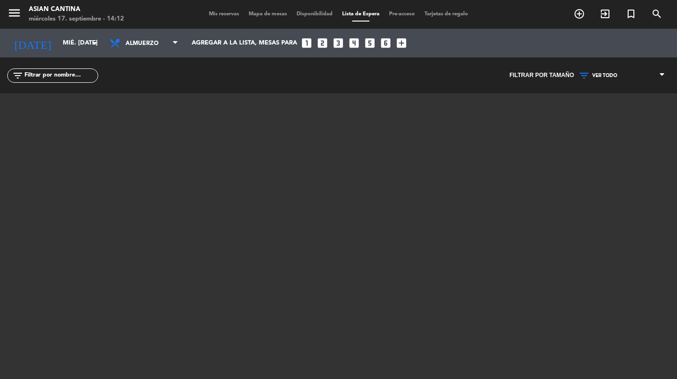
click at [447, 17] on span "Tarjetas de regalo" at bounding box center [446, 13] width 53 height 5
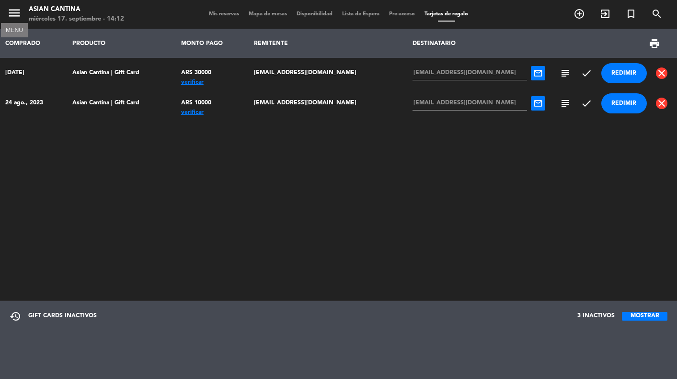
click at [14, 14] on icon "menu" at bounding box center [14, 13] width 14 height 14
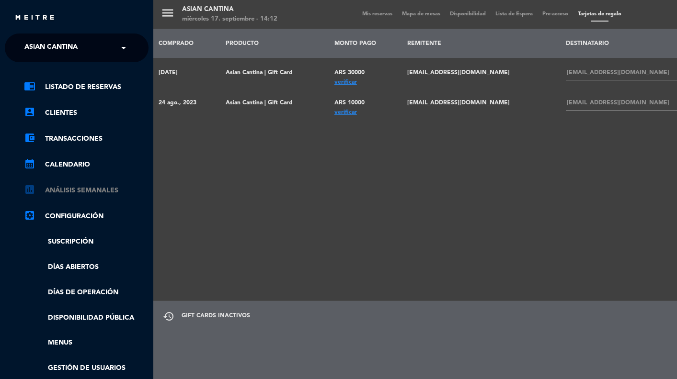
click at [85, 194] on link "assessment ANÁLISIS SEMANALES" at bounding box center [86, 190] width 125 height 11
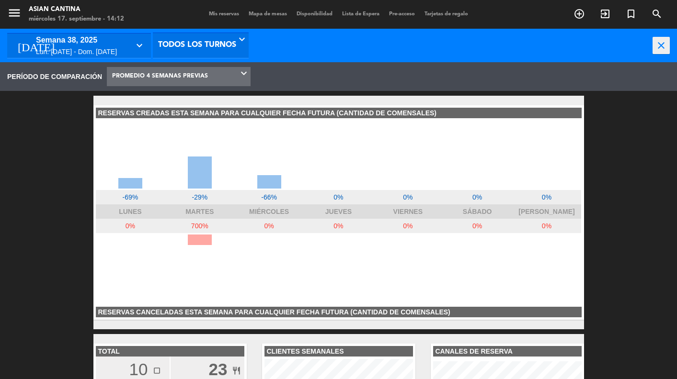
click at [247, 77] on icon at bounding box center [245, 77] width 9 height 8
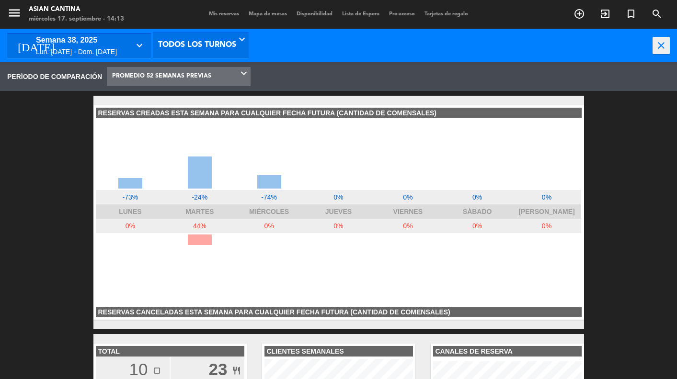
click at [195, 81] on span "PROMEDIO 52 SEMANAS PREVIAS" at bounding box center [161, 77] width 99 height 18
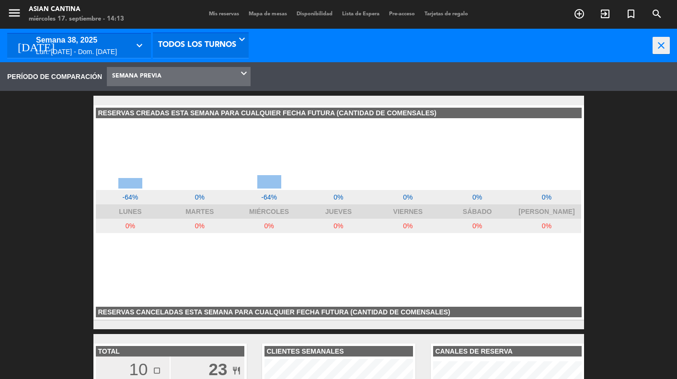
click at [659, 45] on icon "close" at bounding box center [661, 45] width 17 height 17
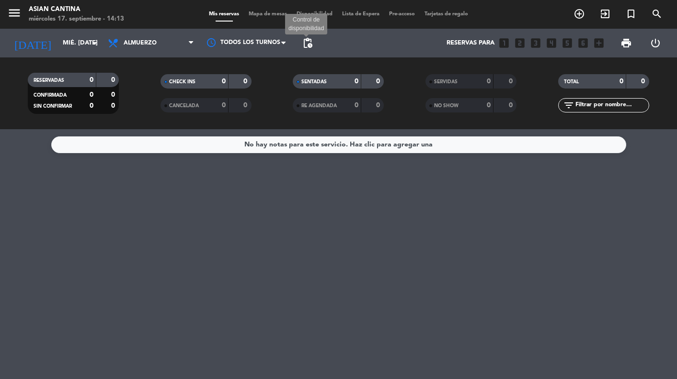
click at [312, 46] on span "pending_actions" at bounding box center [307, 42] width 11 height 11
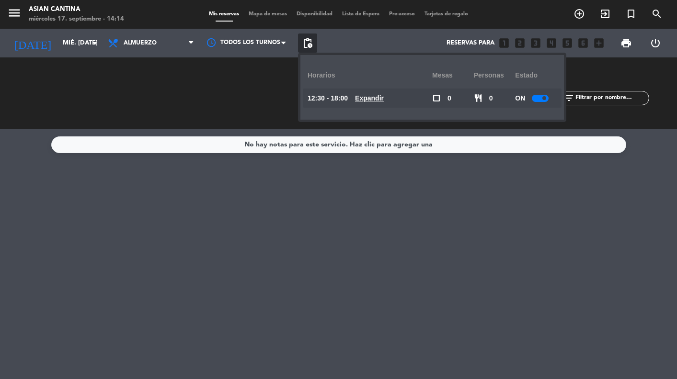
click at [314, 195] on div "No hay notas para este servicio. Haz clic para agregar una" at bounding box center [338, 254] width 677 height 250
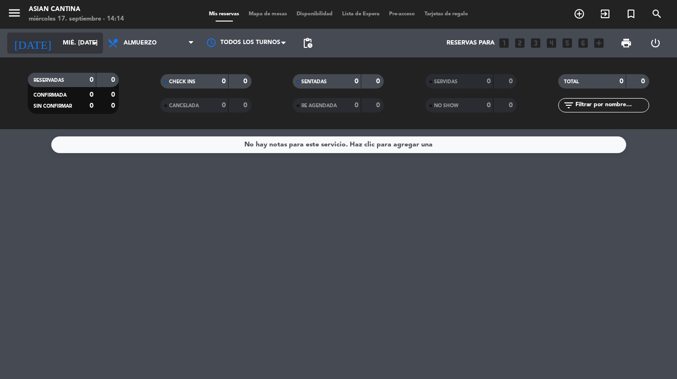
click at [58, 41] on input "mié. [DATE]" at bounding box center [99, 42] width 82 height 17
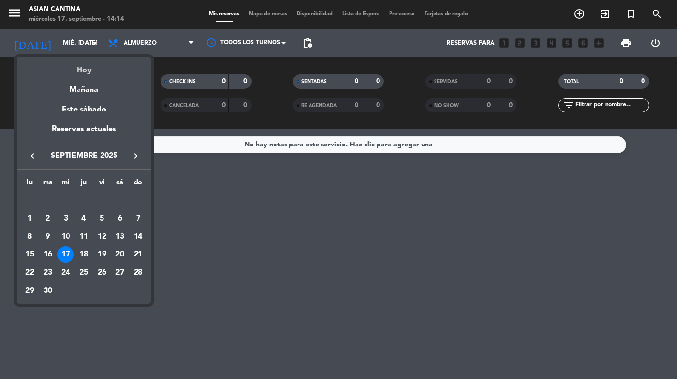
click at [81, 68] on div "Hoy" at bounding box center [84, 67] width 134 height 20
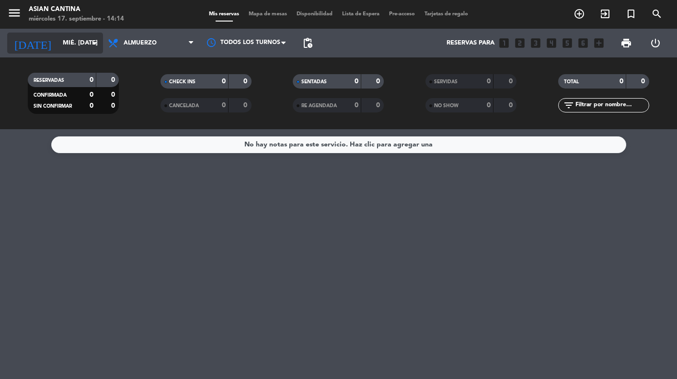
click at [58, 41] on input "mié. [DATE]" at bounding box center [99, 42] width 82 height 17
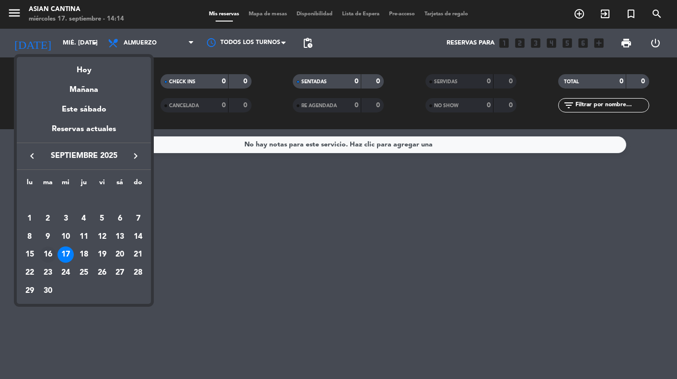
click at [53, 257] on div "16" at bounding box center [48, 255] width 16 height 16
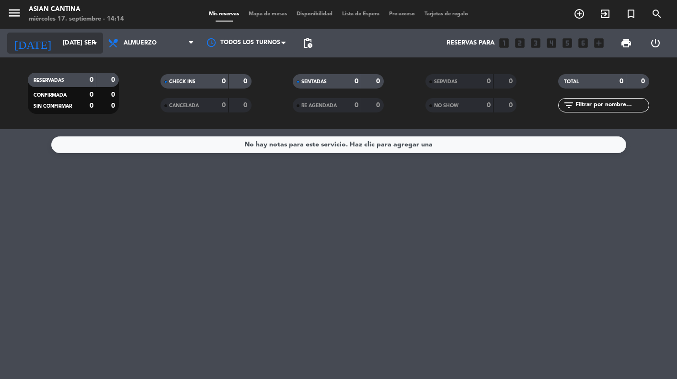
click at [75, 41] on input "[DATE] sep." at bounding box center [99, 42] width 82 height 17
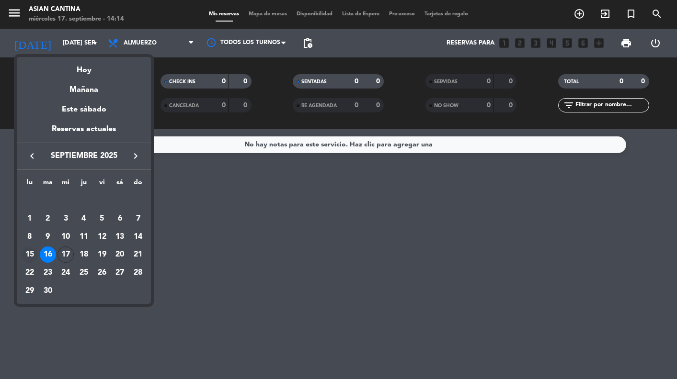
click at [27, 253] on div "15" at bounding box center [30, 255] width 16 height 16
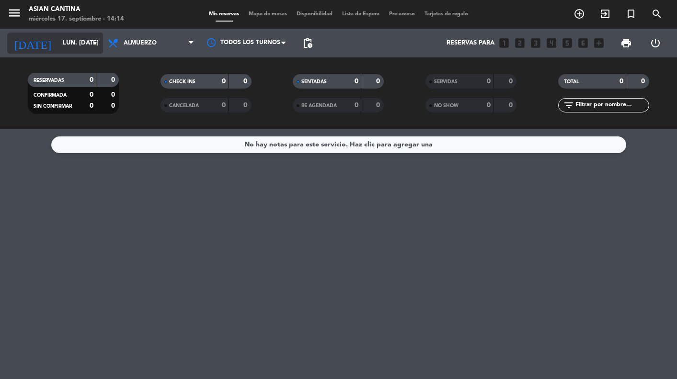
click at [64, 43] on input "lun. [DATE]" at bounding box center [99, 42] width 82 height 17
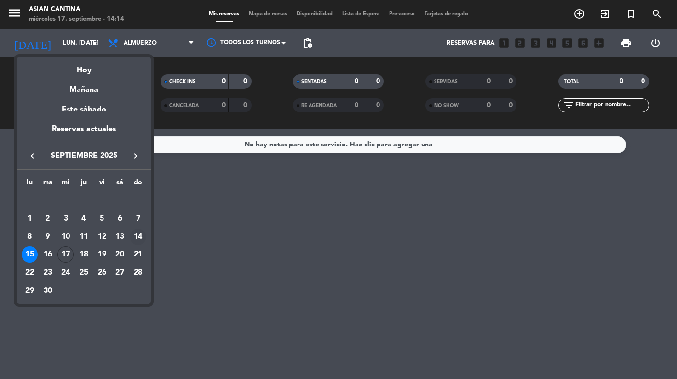
click at [135, 233] on div "14" at bounding box center [138, 237] width 16 height 16
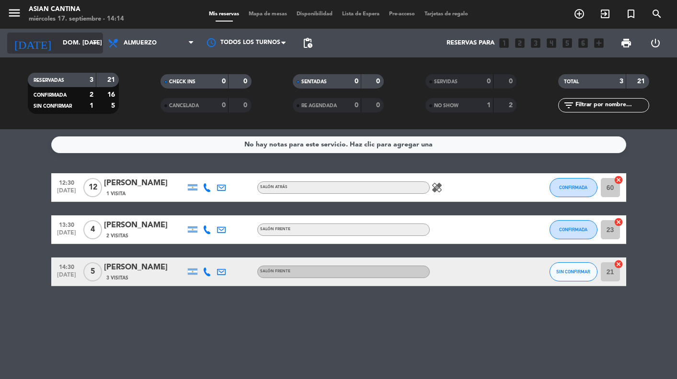
click at [72, 46] on input "dom. [DATE]" at bounding box center [99, 42] width 82 height 17
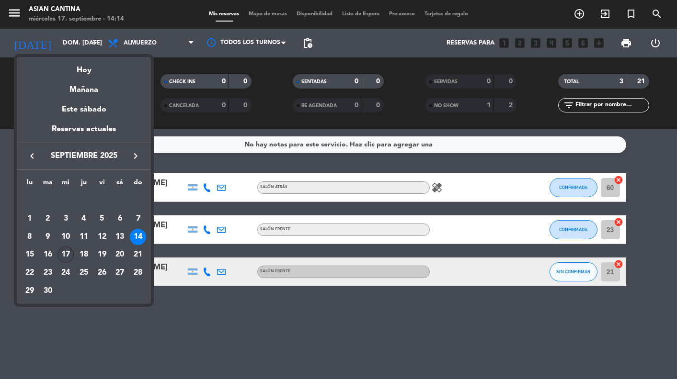
click at [66, 254] on div "17" at bounding box center [65, 255] width 16 height 16
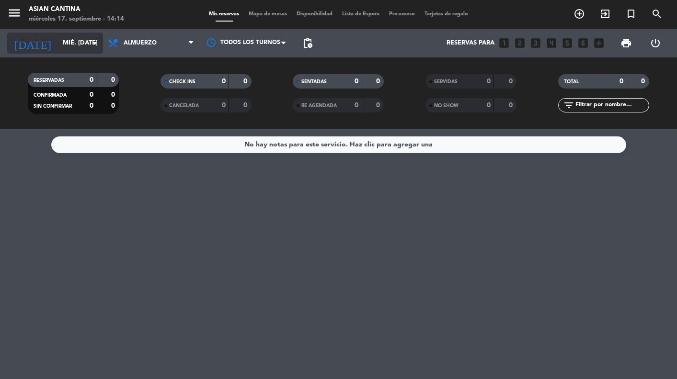
click at [92, 44] on icon "arrow_drop_down" at bounding box center [94, 42] width 11 height 11
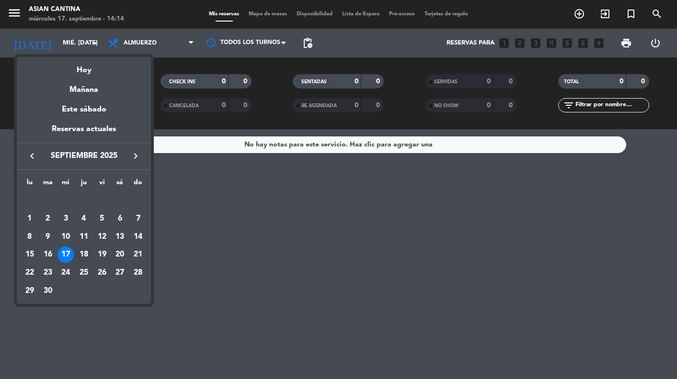
click at [88, 254] on div "18" at bounding box center [84, 255] width 16 height 16
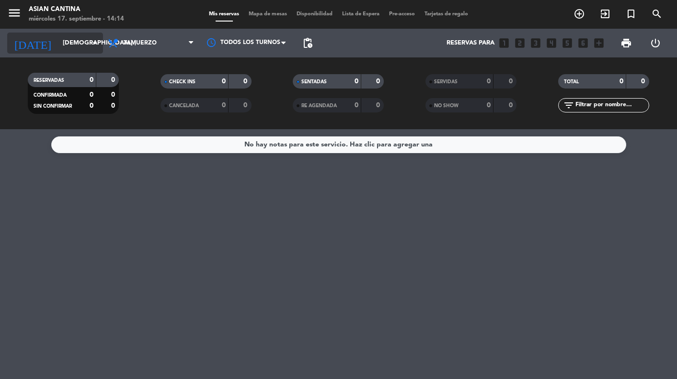
click at [82, 40] on input "[DEMOGRAPHIC_DATA] [DATE]" at bounding box center [99, 42] width 82 height 17
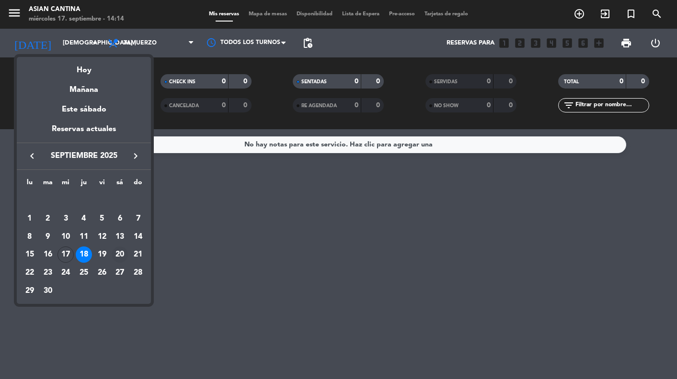
click at [119, 253] on div "20" at bounding box center [120, 255] width 16 height 16
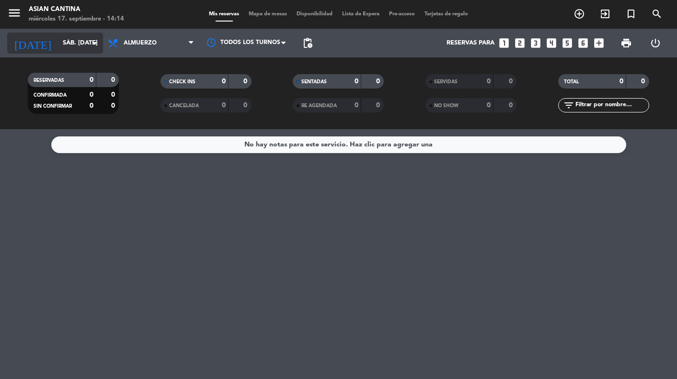
click at [69, 48] on input "sáb. [DATE]" at bounding box center [99, 42] width 82 height 17
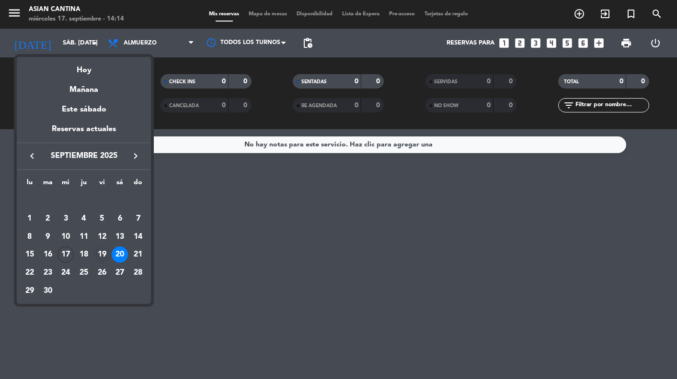
click at [99, 253] on div "19" at bounding box center [102, 255] width 16 height 16
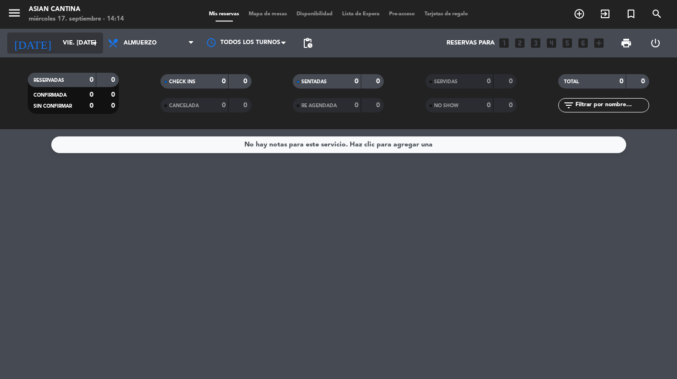
click at [68, 45] on input "vie. [DATE]" at bounding box center [99, 42] width 82 height 17
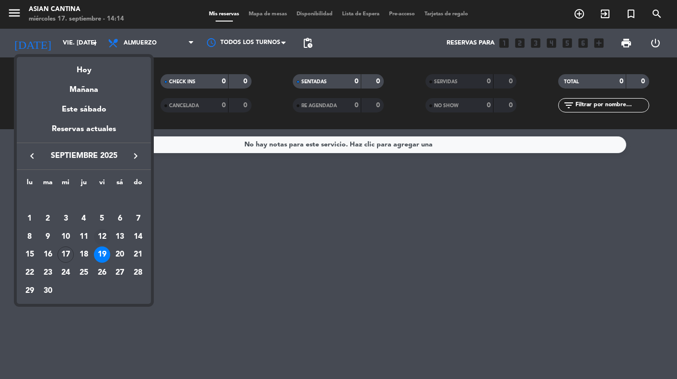
click at [103, 236] on div "12" at bounding box center [102, 237] width 16 height 16
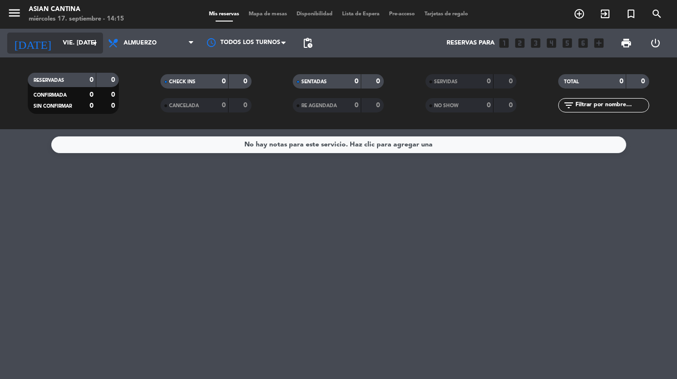
click at [85, 41] on input "vie. [DATE]" at bounding box center [99, 42] width 82 height 17
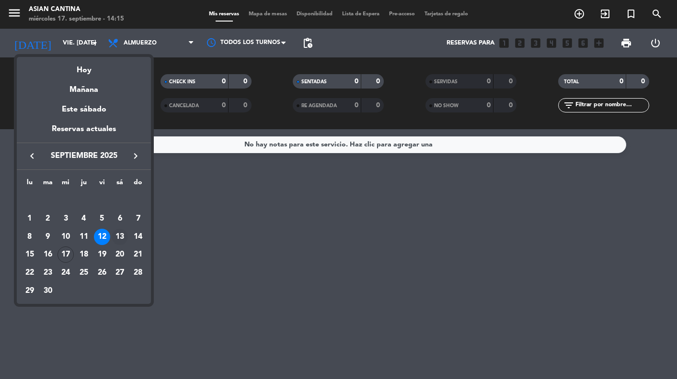
click at [121, 237] on div "13" at bounding box center [120, 237] width 16 height 16
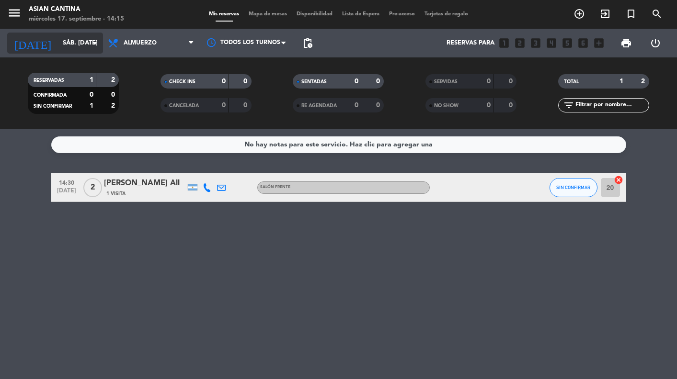
click at [60, 39] on input "sáb. [DATE]" at bounding box center [99, 42] width 82 height 17
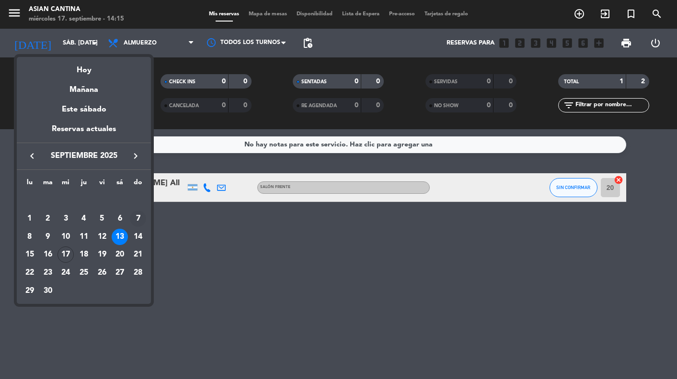
click at [140, 217] on div "7" at bounding box center [138, 219] width 16 height 16
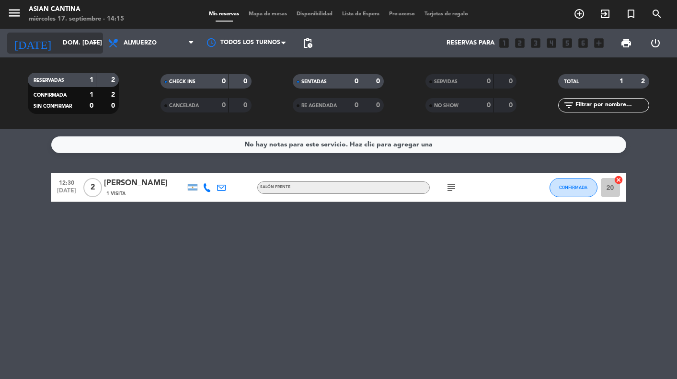
click at [69, 47] on input "dom. [DATE]" at bounding box center [99, 42] width 82 height 17
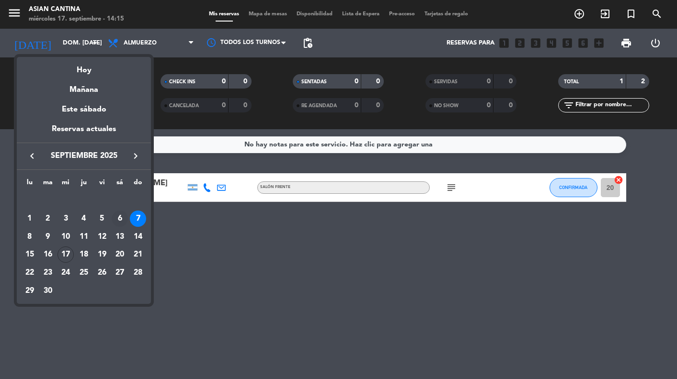
click at [117, 218] on div "6" at bounding box center [120, 219] width 16 height 16
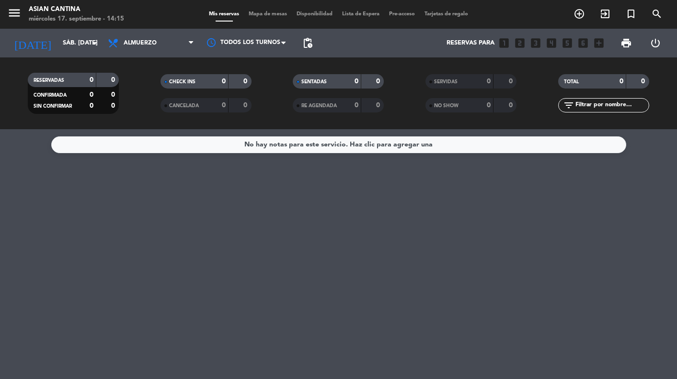
click at [117, 218] on div "No hay notas para este servicio. Haz clic para agregar una" at bounding box center [338, 254] width 677 height 250
click at [77, 45] on input "sáb. [DATE]" at bounding box center [99, 42] width 82 height 17
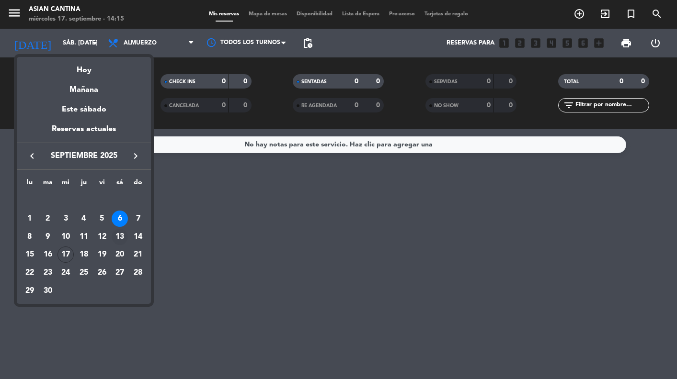
click at [121, 235] on div "13" at bounding box center [120, 237] width 16 height 16
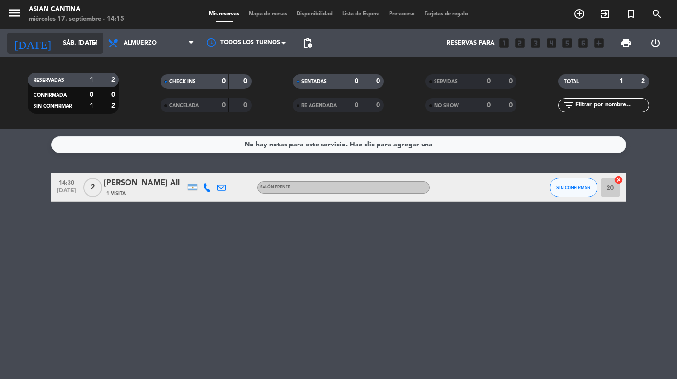
click at [68, 47] on input "sáb. [DATE]" at bounding box center [99, 42] width 82 height 17
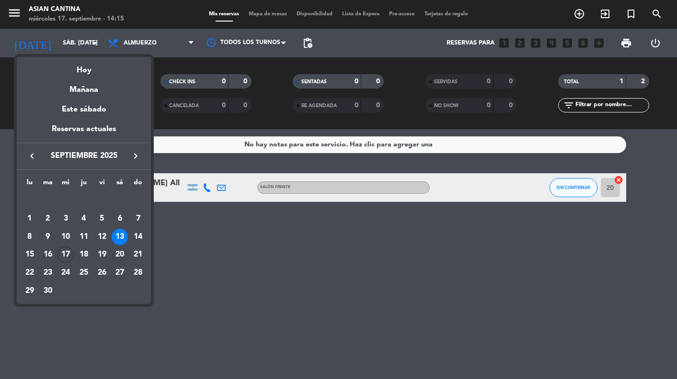
click at [124, 252] on div "20" at bounding box center [120, 255] width 16 height 16
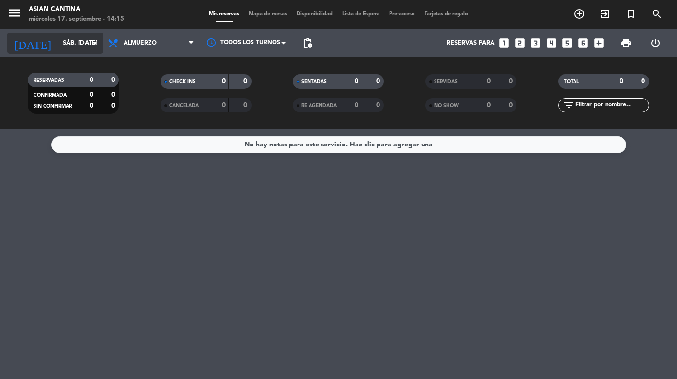
click at [73, 50] on input "sáb. [DATE]" at bounding box center [99, 42] width 82 height 17
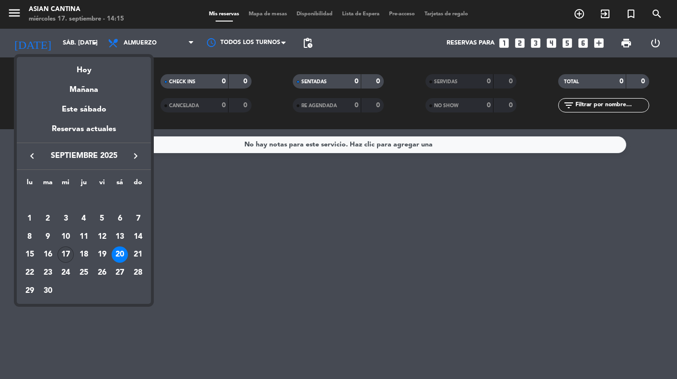
click at [66, 256] on div "17" at bounding box center [65, 255] width 16 height 16
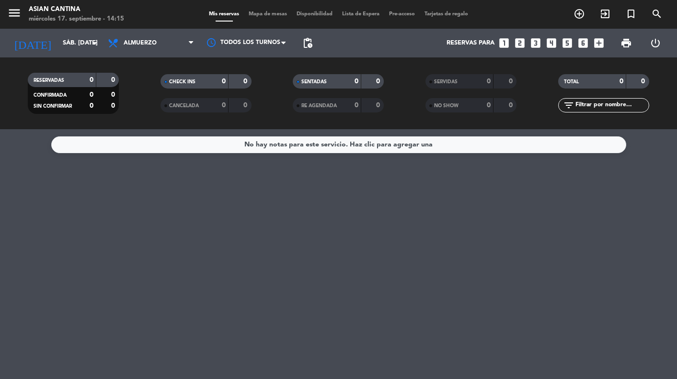
type input "mié. [DATE]"
click at [17, 15] on icon "menu" at bounding box center [14, 13] width 14 height 14
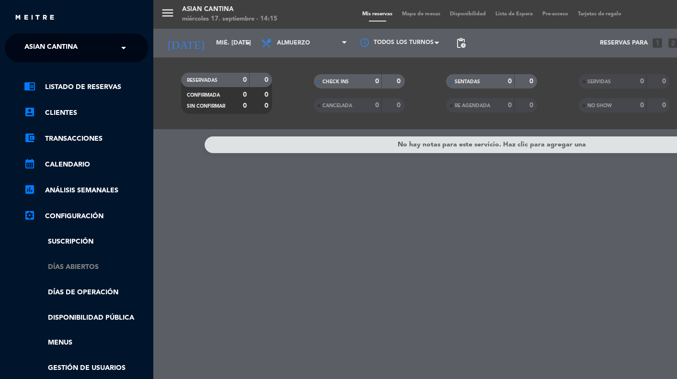
click at [100, 262] on link "Días abiertos" at bounding box center [86, 267] width 125 height 11
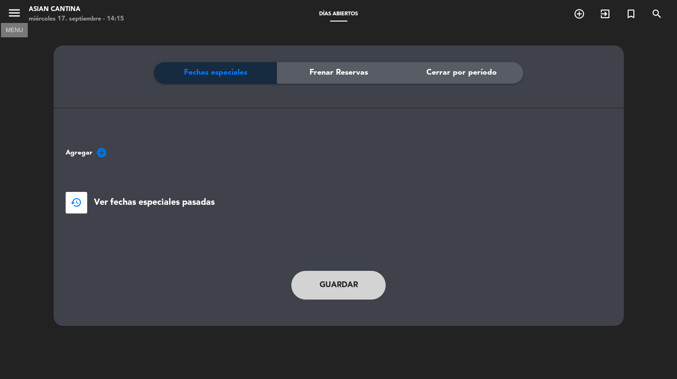
click at [16, 13] on icon "menu" at bounding box center [14, 13] width 14 height 14
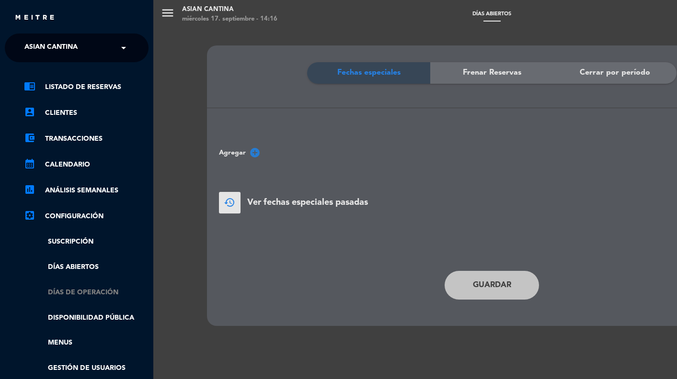
click at [99, 292] on link "Días de Operación" at bounding box center [86, 292] width 125 height 11
